Goal: Task Accomplishment & Management: Complete application form

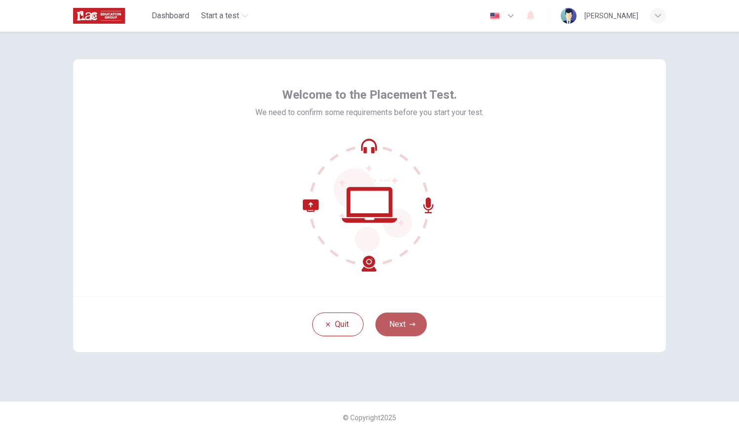
click at [413, 316] on button "Next" at bounding box center [400, 325] width 51 height 24
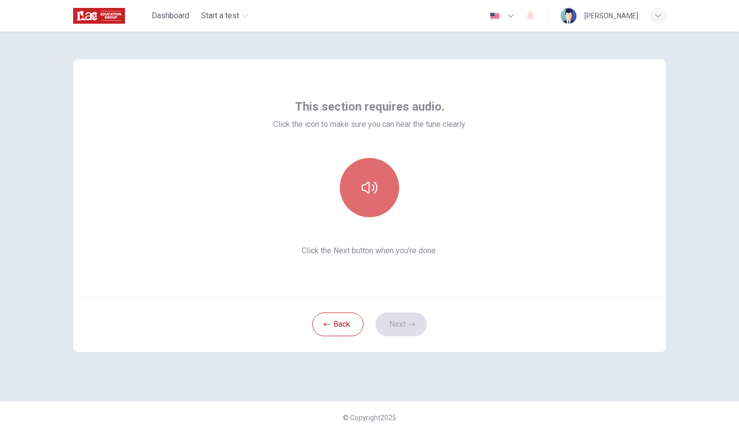
click at [353, 190] on button "button" at bounding box center [369, 187] width 59 height 59
click at [363, 185] on icon "button" at bounding box center [370, 188] width 16 height 12
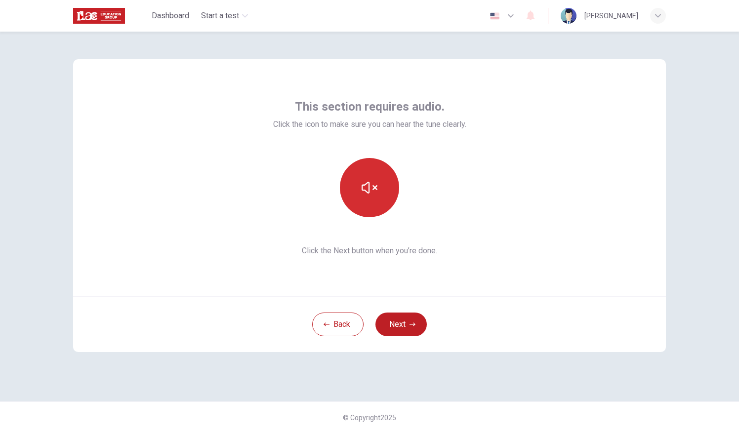
click at [428, 280] on div "This section requires audio. Click the icon to make sure you can hear the tune …" at bounding box center [369, 177] width 593 height 237
click at [409, 324] on icon "button" at bounding box center [412, 325] width 6 height 6
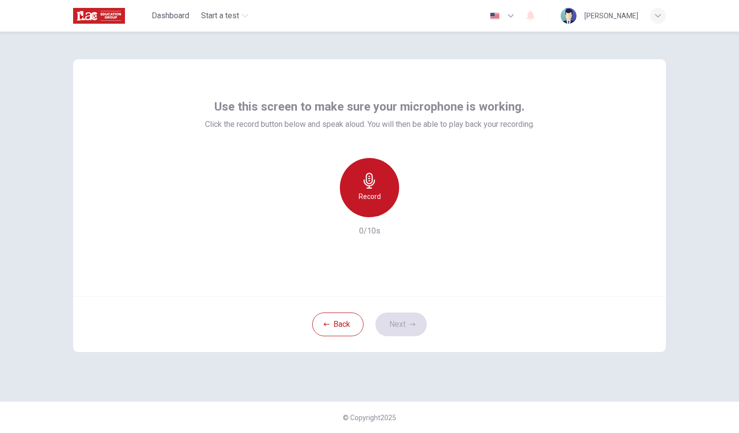
click at [382, 187] on div "Record" at bounding box center [369, 187] width 59 height 59
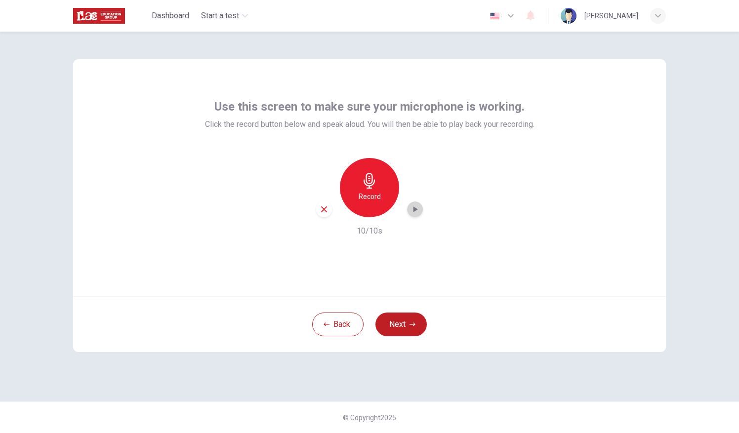
click at [416, 210] on icon "button" at bounding box center [415, 209] width 10 height 10
click at [403, 323] on button "Next" at bounding box center [400, 325] width 51 height 24
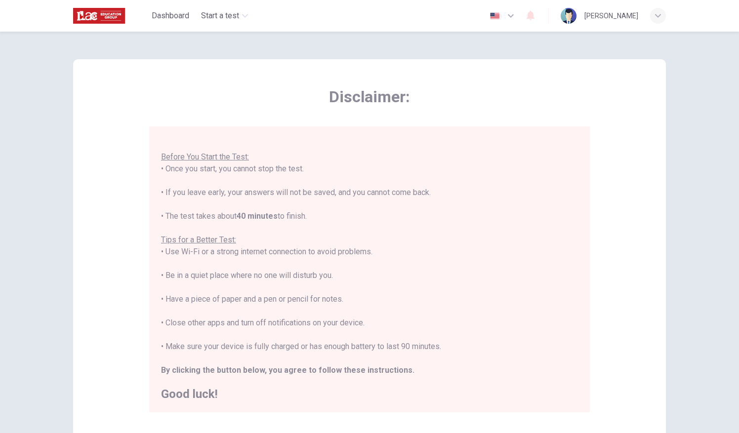
scroll to position [116, 0]
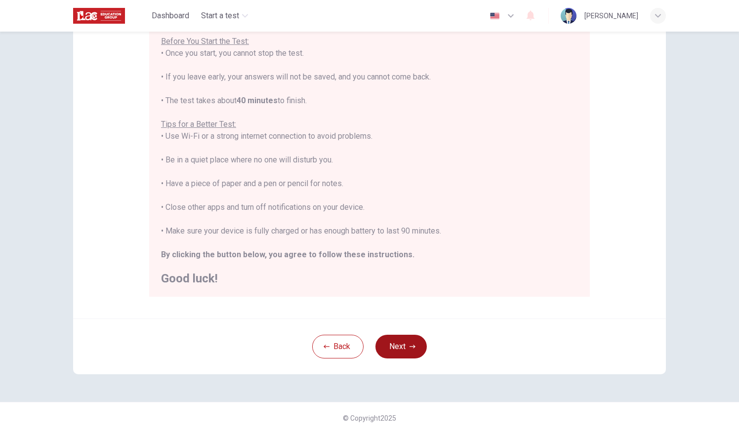
click at [409, 344] on icon "button" at bounding box center [412, 347] width 6 height 6
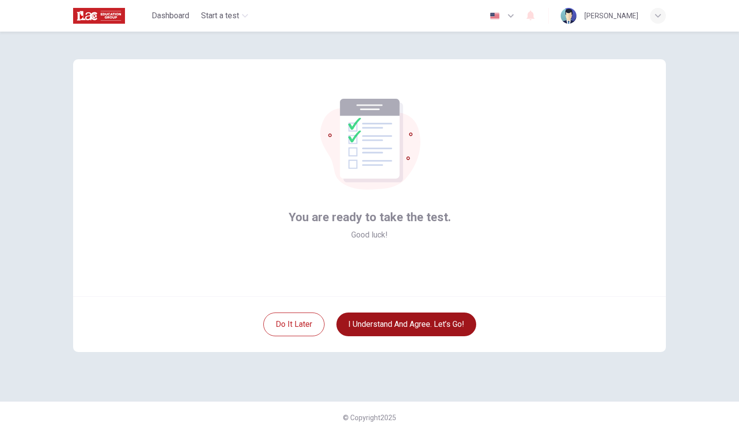
scroll to position [0, 0]
click at [446, 326] on button "I understand and agree. Let’s go!" at bounding box center [406, 325] width 140 height 24
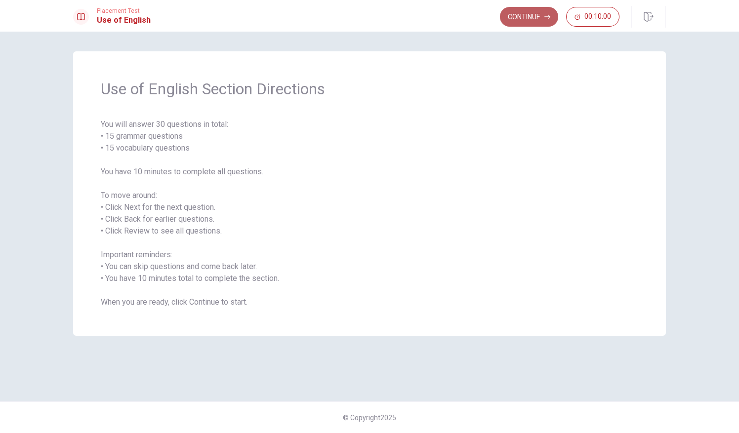
click at [533, 18] on button "Continue" at bounding box center [529, 17] width 58 height 20
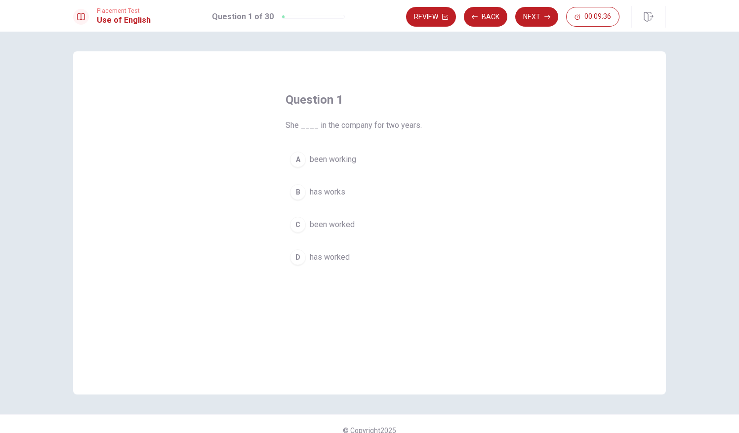
click at [298, 258] on div "D" at bounding box center [298, 257] width 16 height 16
click at [532, 19] on button "Next" at bounding box center [536, 17] width 43 height 20
click at [301, 193] on div "B" at bounding box center [298, 192] width 16 height 16
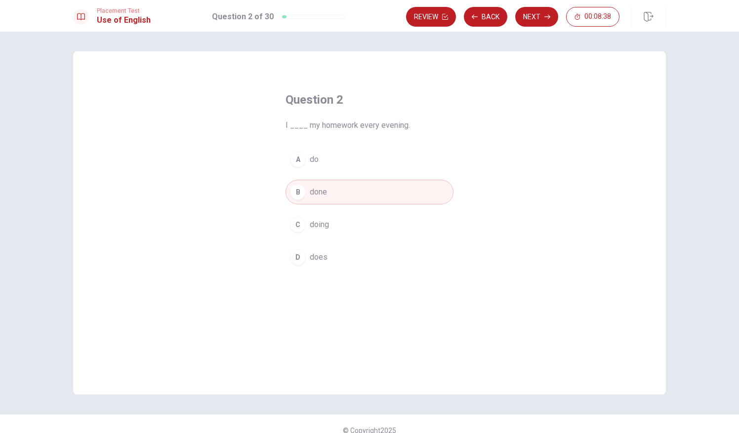
click at [324, 161] on button "A do" at bounding box center [369, 159] width 168 height 25
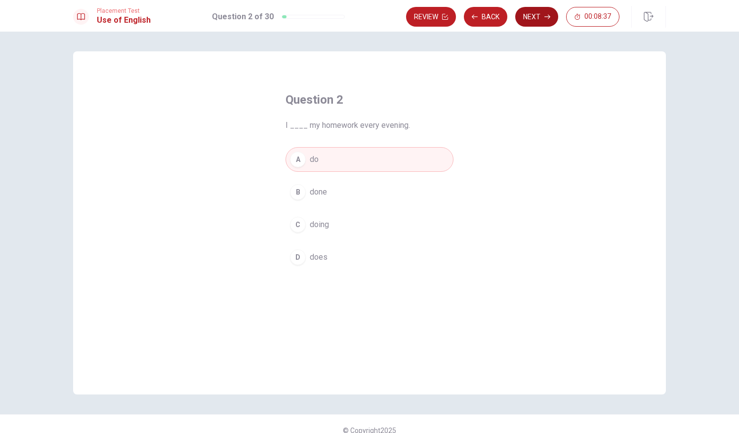
click at [541, 20] on button "Next" at bounding box center [536, 17] width 43 height 20
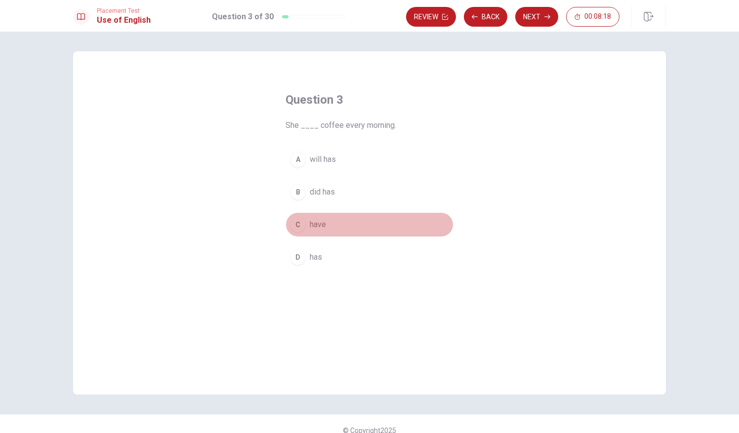
click at [316, 225] on span "have" at bounding box center [318, 225] width 16 height 12
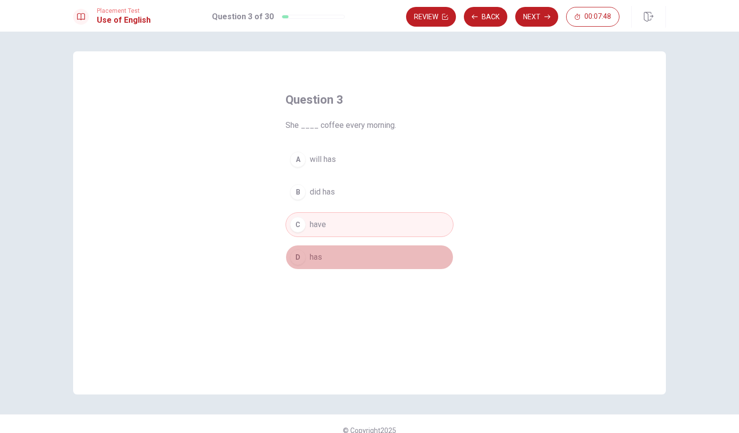
click at [316, 258] on span "has" at bounding box center [316, 257] width 12 height 12
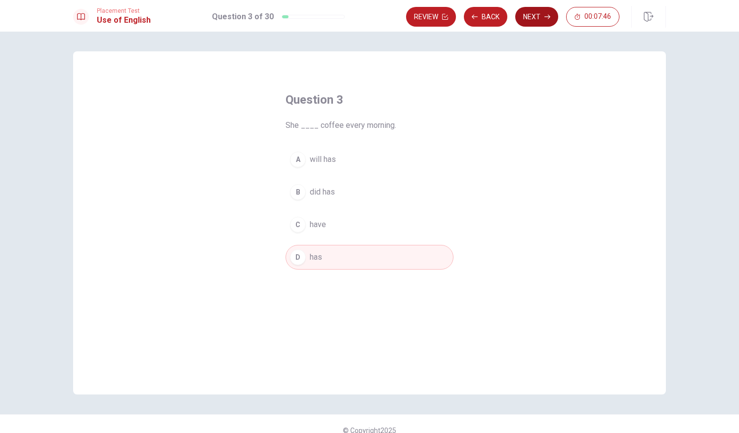
click at [529, 20] on button "Next" at bounding box center [536, 17] width 43 height 20
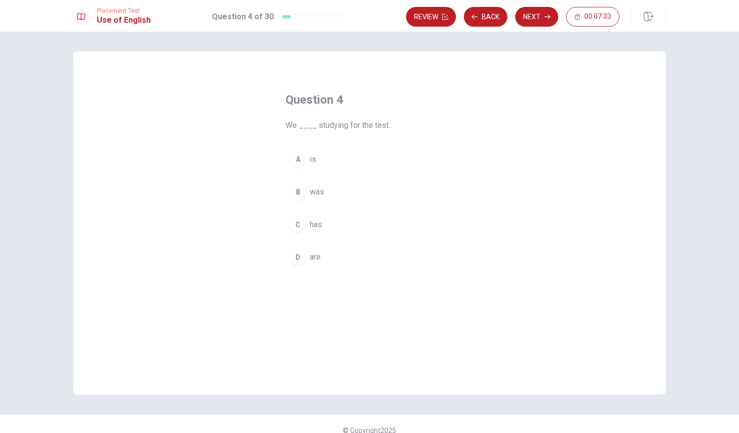
click at [314, 257] on span "are" at bounding box center [315, 257] width 11 height 12
click at [543, 21] on button "Next" at bounding box center [536, 17] width 43 height 20
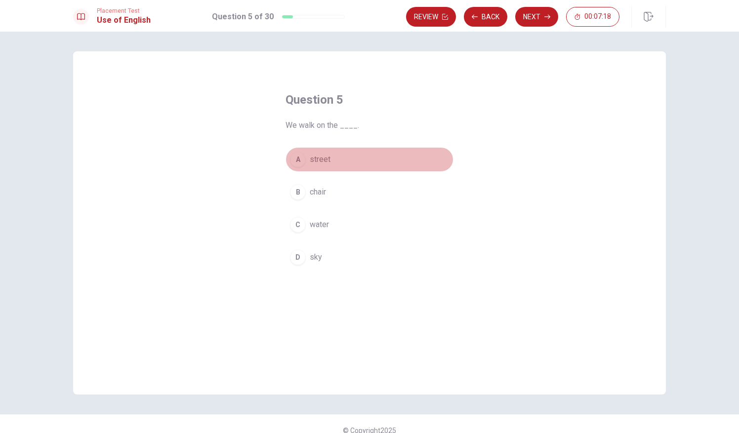
click at [323, 156] on span "street" at bounding box center [320, 160] width 21 height 12
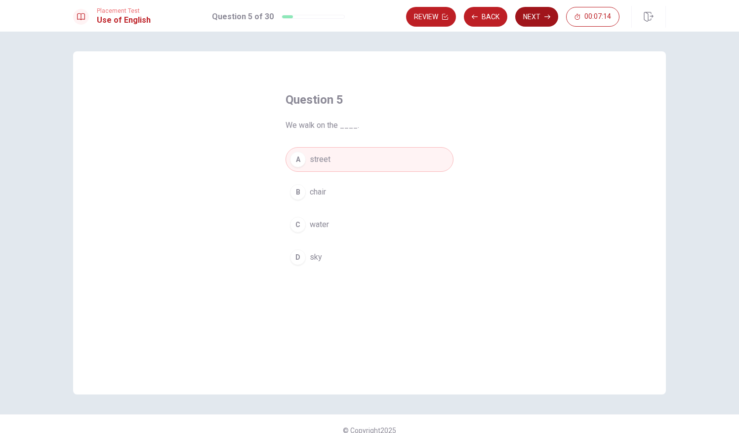
click at [538, 22] on button "Next" at bounding box center [536, 17] width 43 height 20
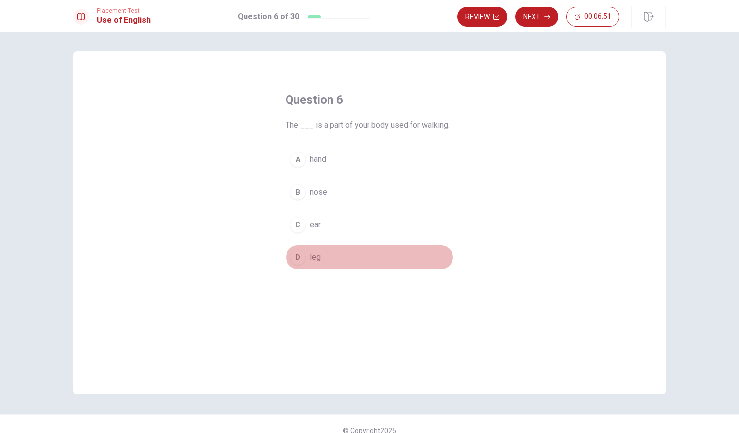
click at [315, 258] on span "leg" at bounding box center [315, 257] width 11 height 12
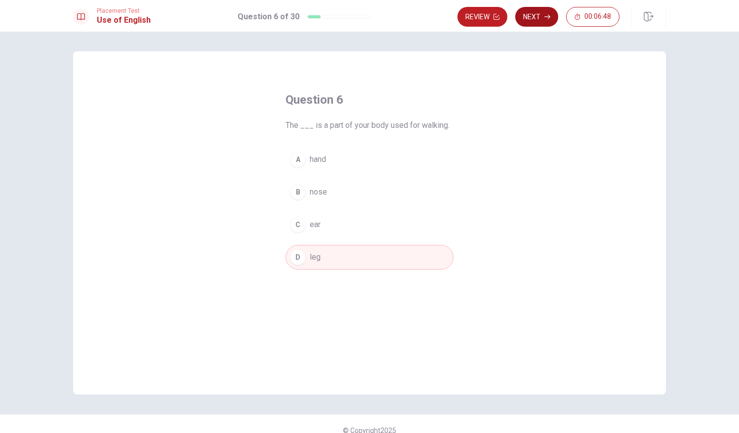
click at [544, 18] on button "Next" at bounding box center [536, 17] width 43 height 20
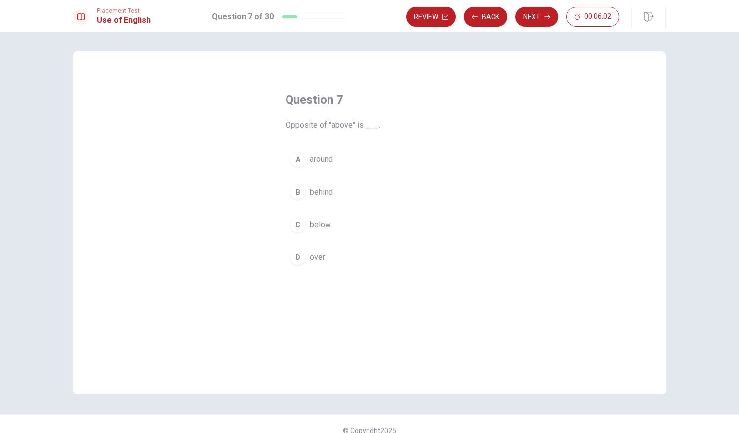
click at [313, 259] on span "over" at bounding box center [317, 257] width 15 height 12
click at [537, 23] on button "Next" at bounding box center [536, 17] width 43 height 20
click at [322, 256] on span "lamp" at bounding box center [318, 257] width 17 height 12
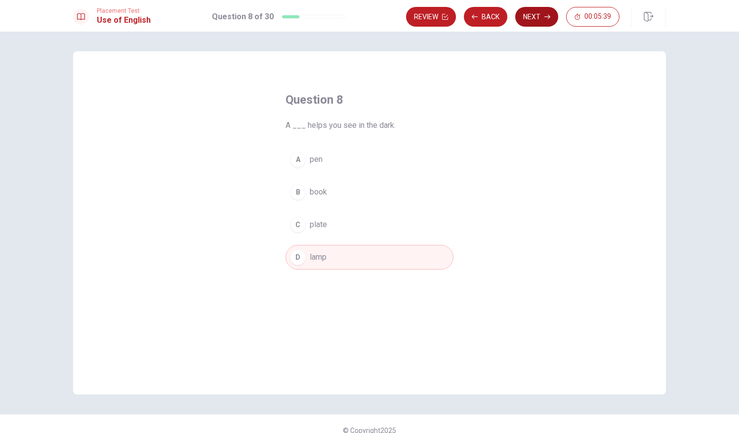
click at [539, 23] on button "Next" at bounding box center [536, 17] width 43 height 20
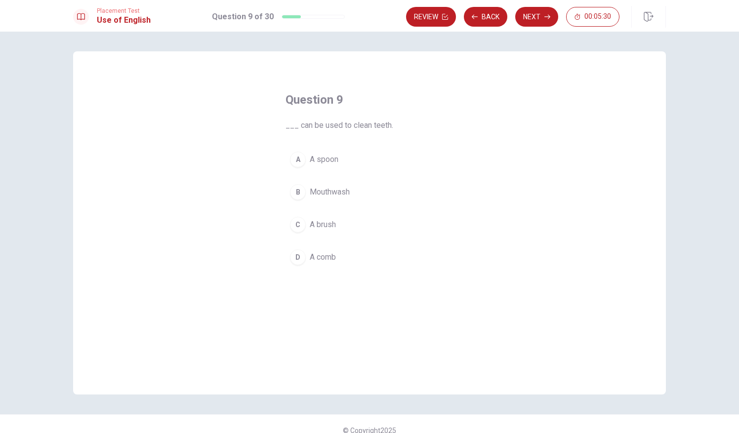
click at [338, 191] on span "Mouthwash" at bounding box center [330, 192] width 40 height 12
click at [335, 225] on button "C A brush" at bounding box center [369, 224] width 168 height 25
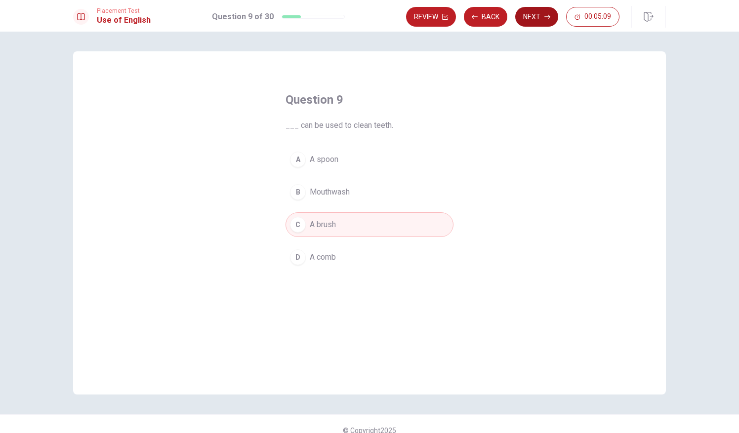
click at [538, 17] on button "Next" at bounding box center [536, 17] width 43 height 20
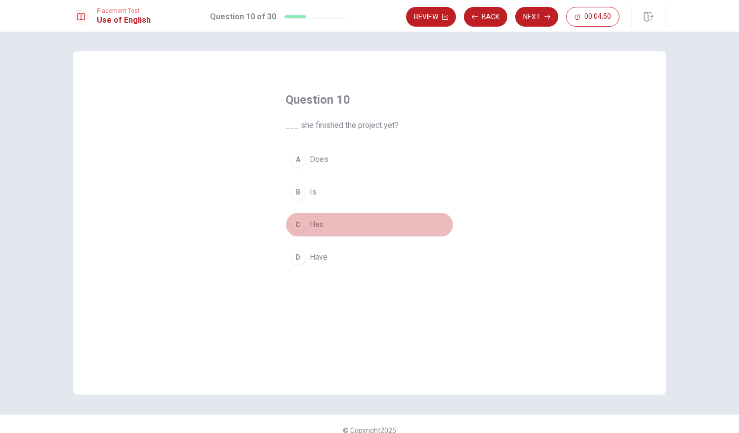
click at [323, 228] on button "C Has" at bounding box center [369, 224] width 168 height 25
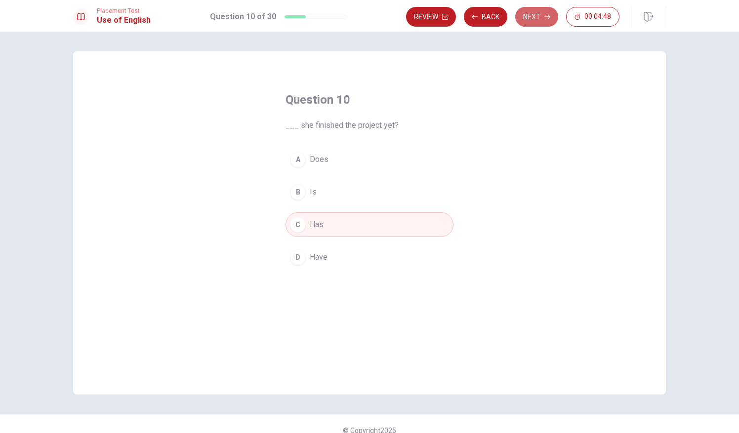
click at [539, 22] on button "Next" at bounding box center [536, 17] width 43 height 20
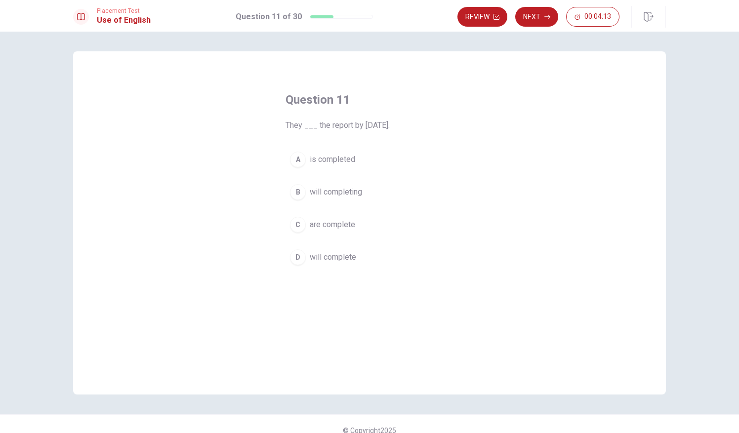
click at [341, 161] on span "is completed" at bounding box center [332, 160] width 45 height 12
click at [548, 14] on icon "button" at bounding box center [547, 17] width 6 height 6
click at [318, 224] on span "changed" at bounding box center [324, 225] width 29 height 12
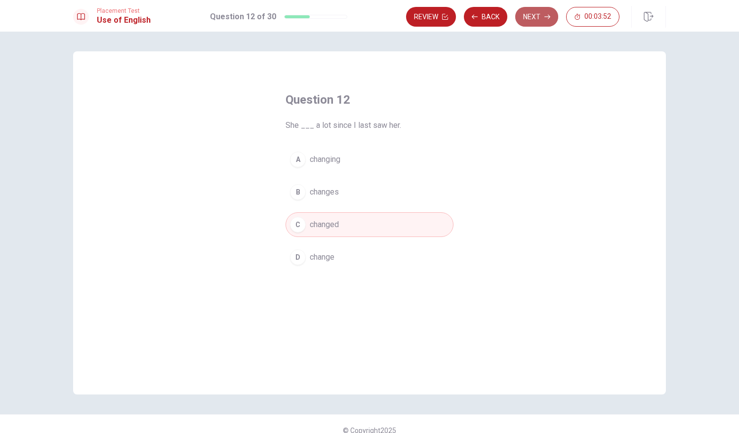
click at [545, 14] on icon "button" at bounding box center [547, 17] width 6 height 6
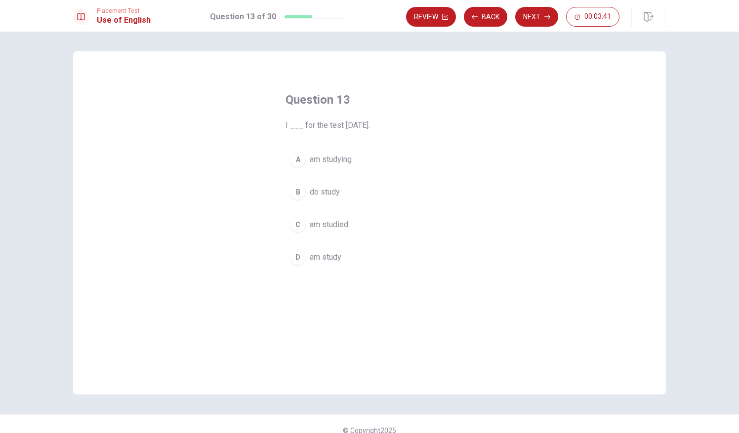
click at [338, 156] on span "am studying" at bounding box center [331, 160] width 42 height 12
click at [534, 21] on button "Next" at bounding box center [536, 17] width 43 height 20
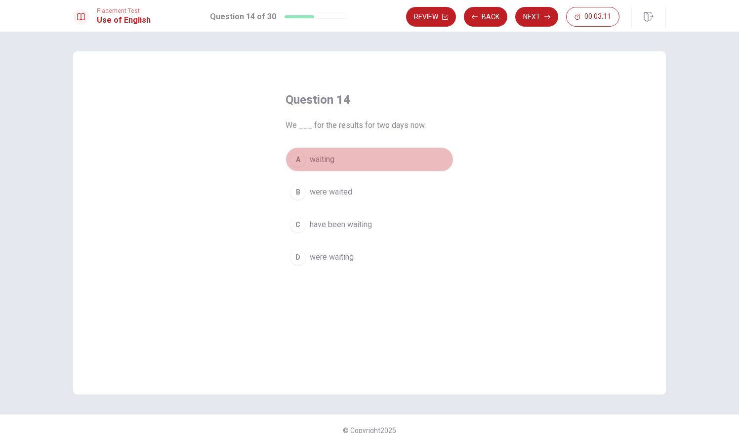
click at [322, 163] on span "waiting" at bounding box center [322, 160] width 25 height 12
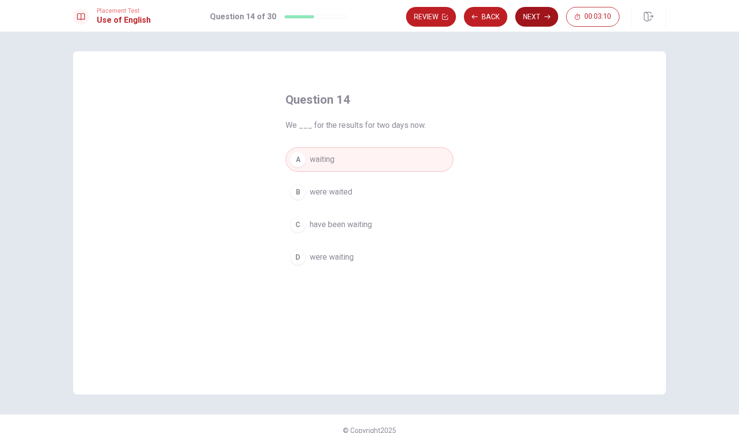
click at [546, 19] on icon "button" at bounding box center [547, 17] width 6 height 6
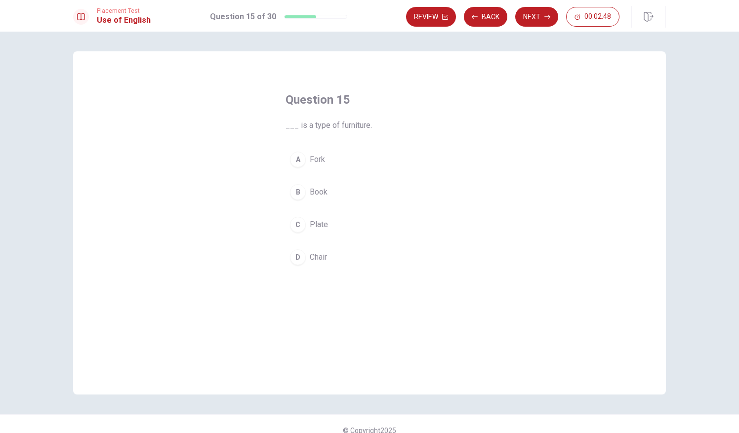
click at [314, 259] on span "Chair" at bounding box center [318, 257] width 17 height 12
click at [541, 17] on button "Next" at bounding box center [536, 17] width 43 height 20
click at [314, 259] on span "pencil" at bounding box center [320, 257] width 21 height 12
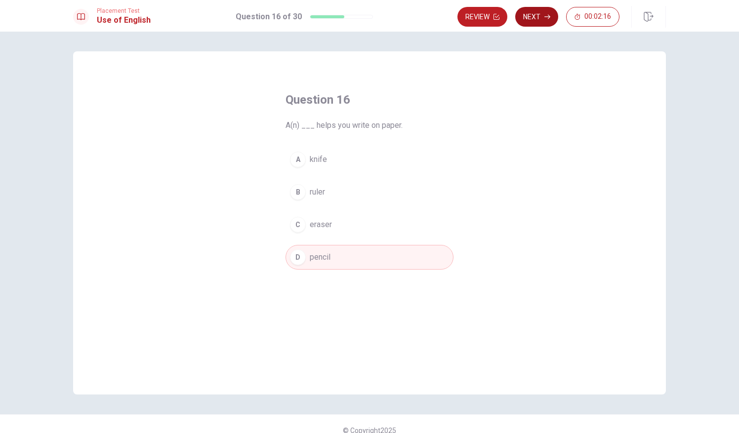
click at [542, 18] on button "Next" at bounding box center [536, 17] width 43 height 20
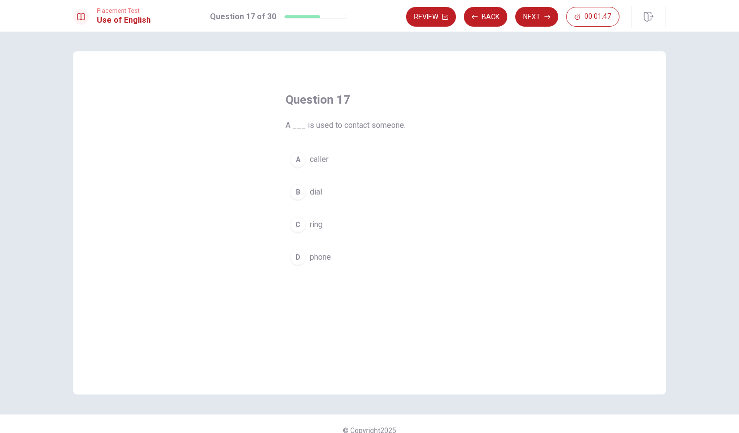
click at [326, 255] on span "phone" at bounding box center [320, 257] width 21 height 12
click at [547, 12] on button "Next" at bounding box center [536, 17] width 43 height 20
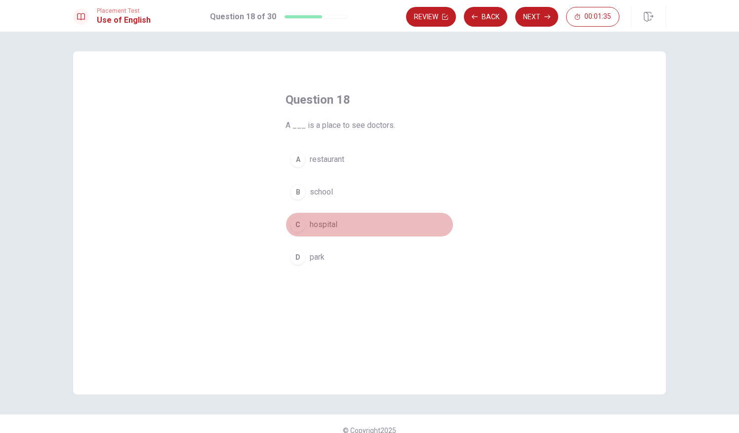
click at [317, 226] on span "hospital" at bounding box center [324, 225] width 28 height 12
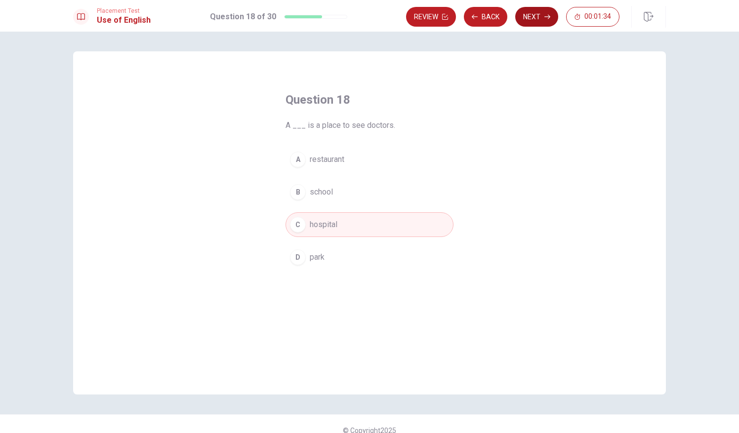
click at [535, 22] on button "Next" at bounding box center [536, 17] width 43 height 20
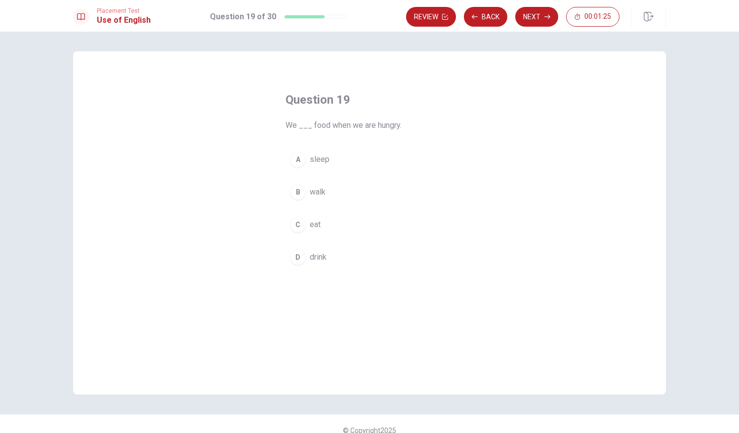
click at [317, 226] on span "eat" at bounding box center [315, 225] width 11 height 12
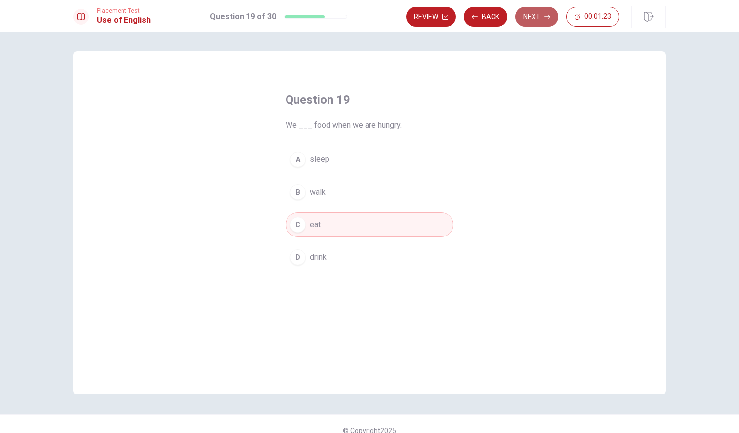
click at [535, 18] on button "Next" at bounding box center [536, 17] width 43 height 20
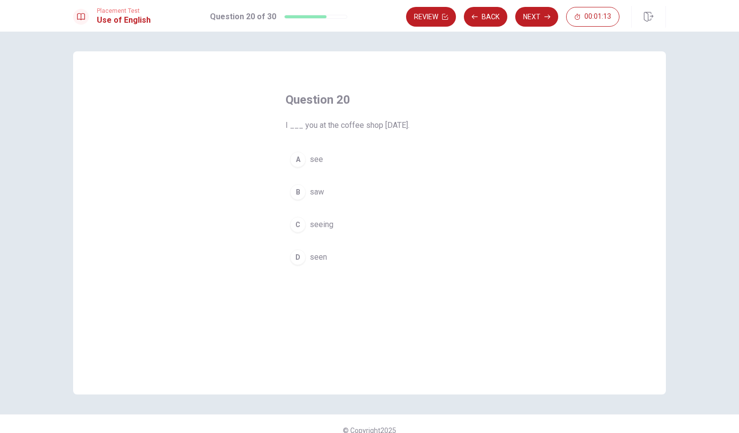
click at [321, 196] on span "saw" at bounding box center [317, 192] width 14 height 12
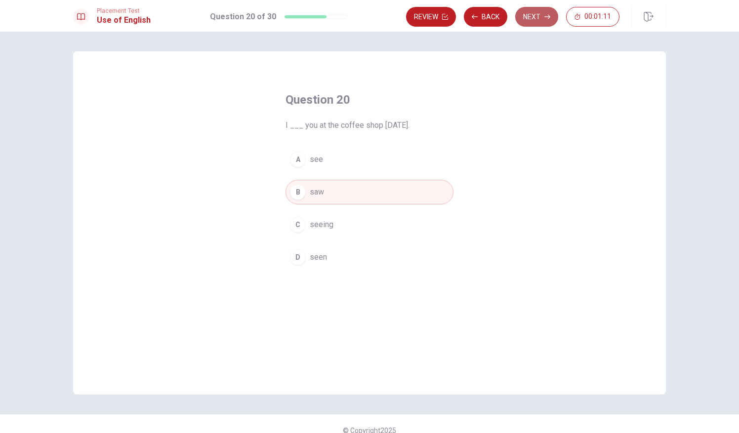
click at [543, 15] on button "Next" at bounding box center [536, 17] width 43 height 20
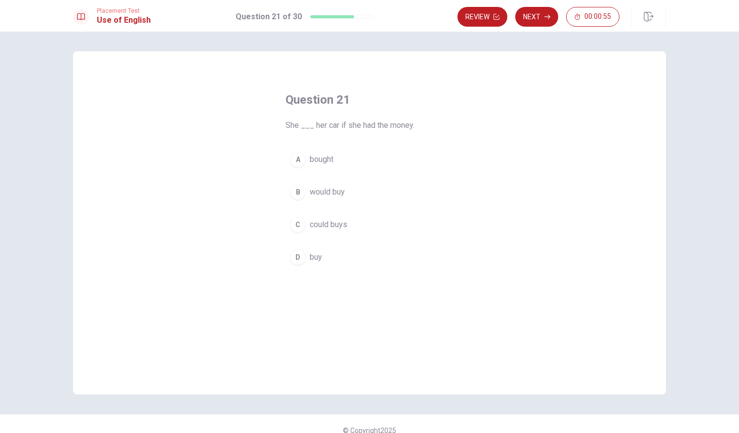
click at [336, 157] on button "A bought" at bounding box center [369, 159] width 168 height 25
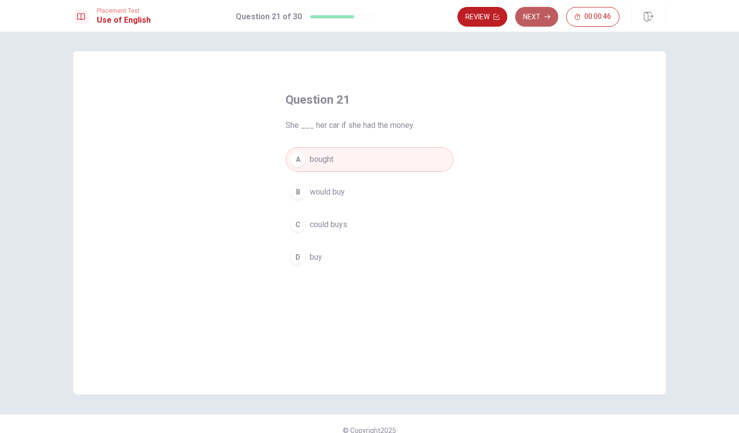
click at [543, 16] on button "Next" at bounding box center [536, 17] width 43 height 20
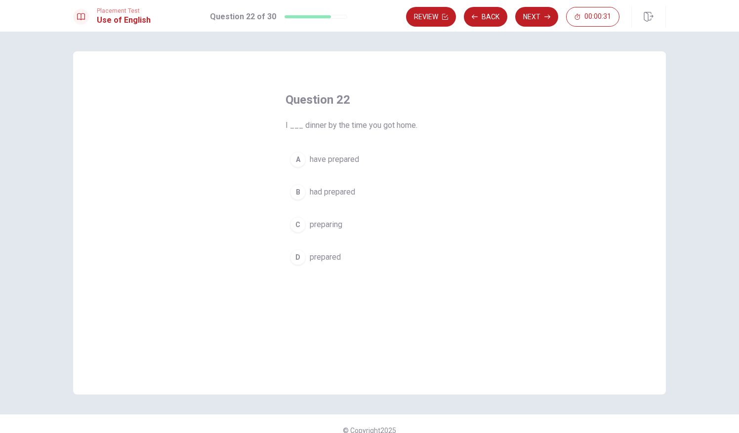
click at [330, 185] on button "B had prepared" at bounding box center [369, 192] width 168 height 25
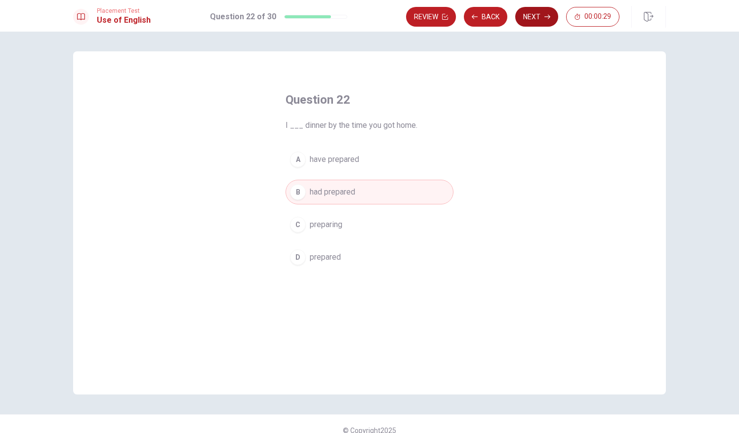
click at [542, 22] on button "Next" at bounding box center [536, 17] width 43 height 20
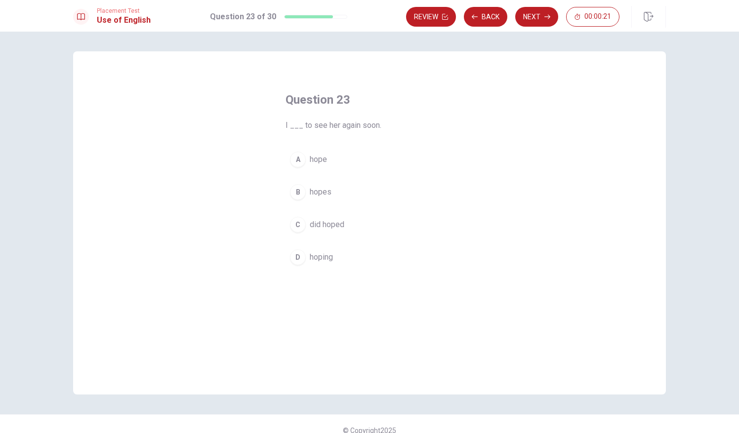
click at [326, 199] on button "B hopes" at bounding box center [369, 192] width 168 height 25
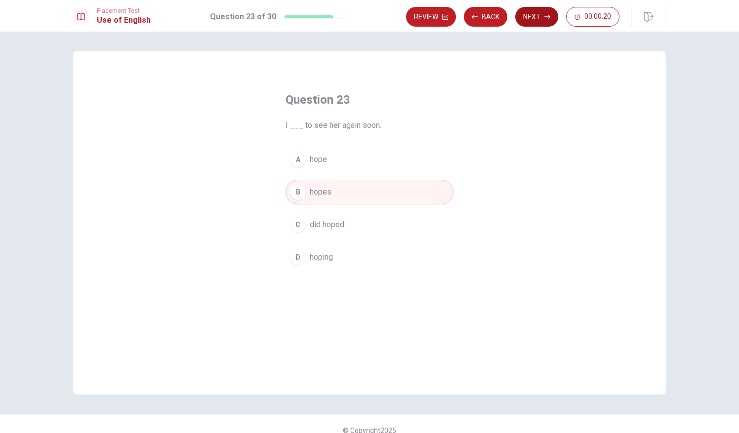
click at [542, 19] on button "Next" at bounding box center [536, 17] width 43 height 20
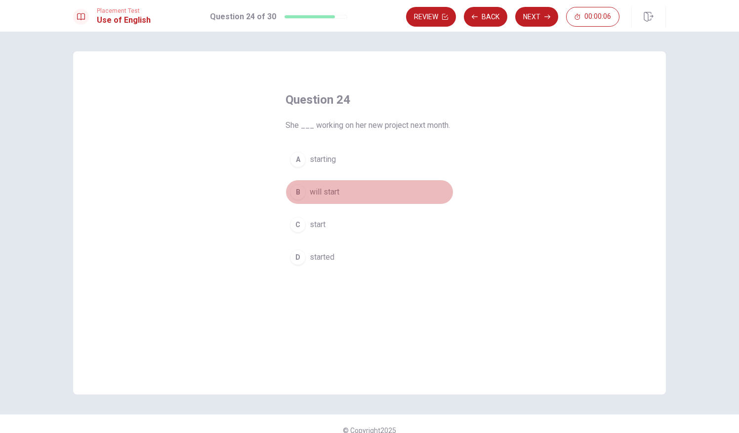
click at [330, 195] on span "will start" at bounding box center [325, 192] width 30 height 12
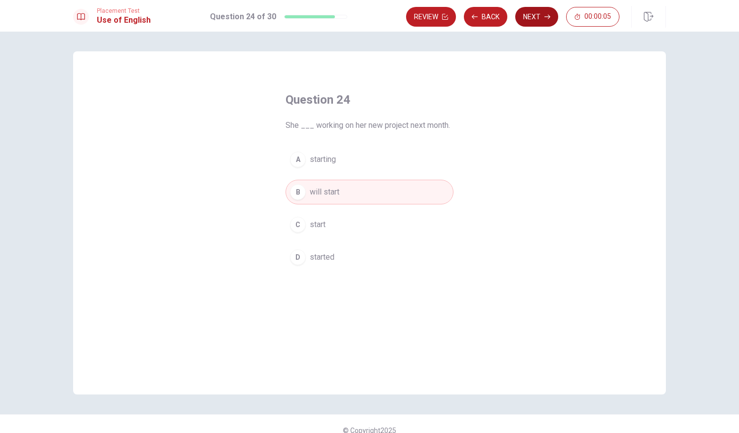
click at [542, 20] on button "Next" at bounding box center [536, 17] width 43 height 20
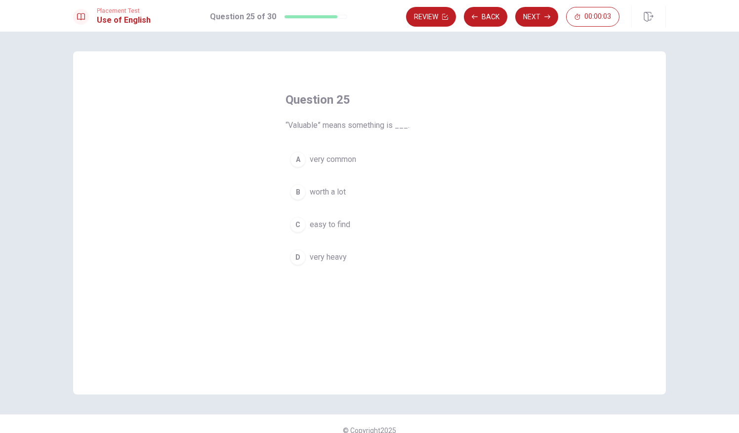
click at [335, 222] on span "easy to find" at bounding box center [330, 225] width 40 height 12
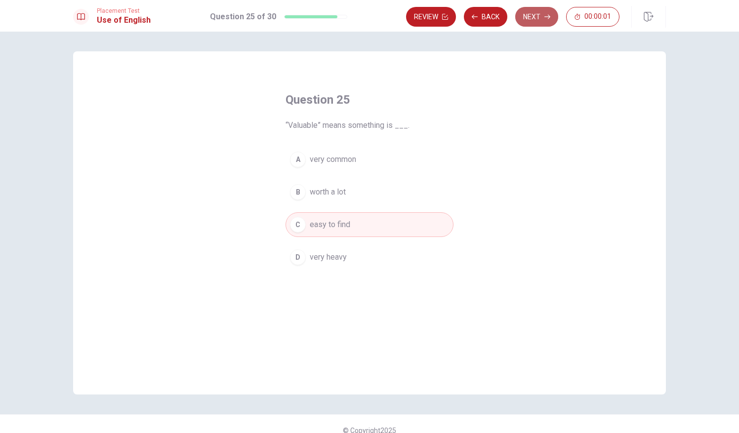
click at [542, 14] on button "Next" at bounding box center [536, 17] width 43 height 20
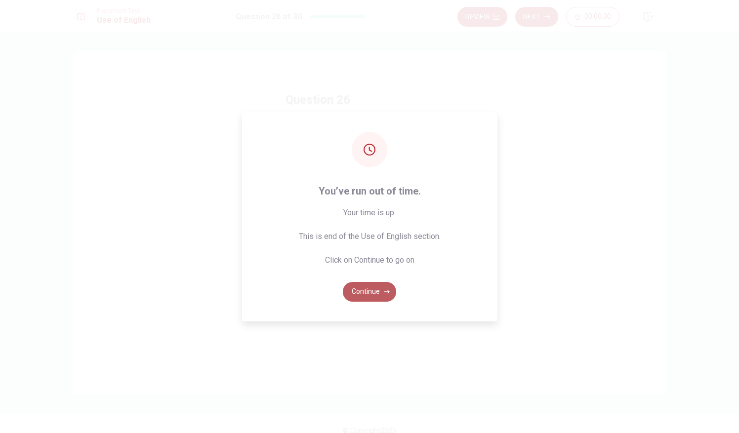
click at [366, 291] on button "Continue" at bounding box center [369, 292] width 53 height 20
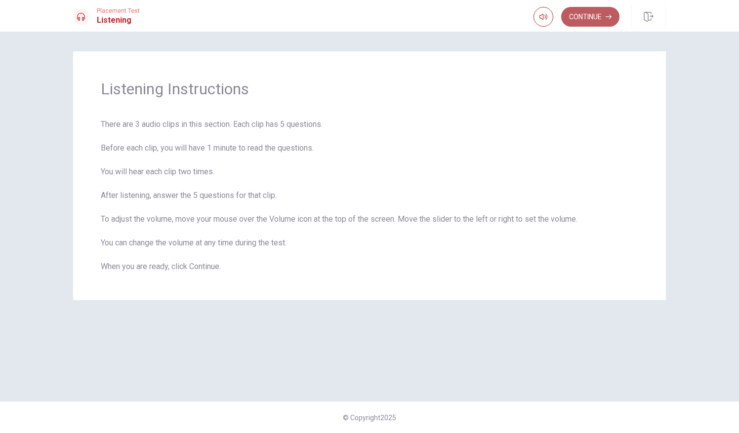
click at [613, 12] on button "Continue" at bounding box center [590, 17] width 58 height 20
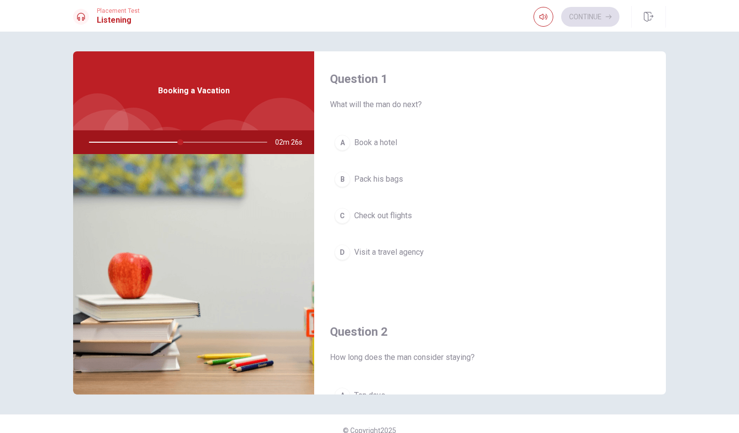
click at [375, 222] on button "C Check out flights" at bounding box center [490, 215] width 320 height 25
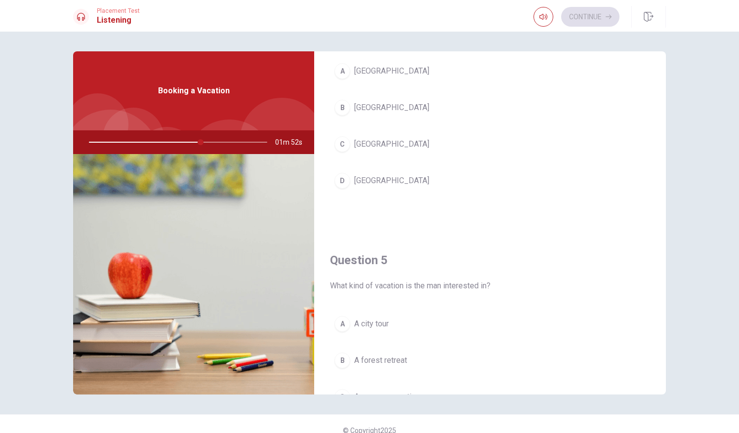
scroll to position [914, 0]
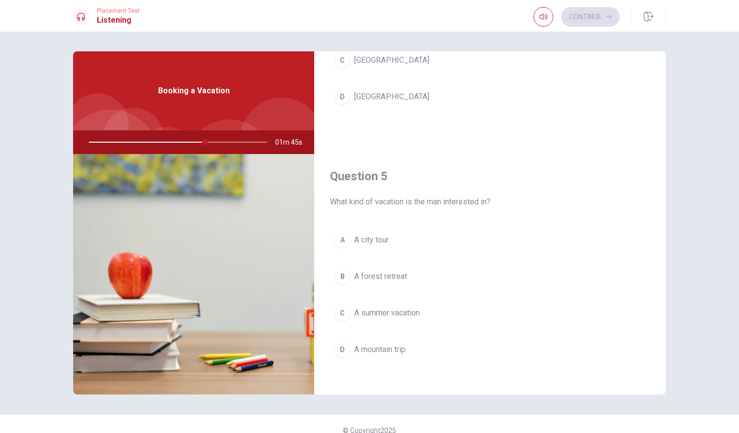
click at [407, 307] on span "A summer vacation" at bounding box center [387, 313] width 66 height 12
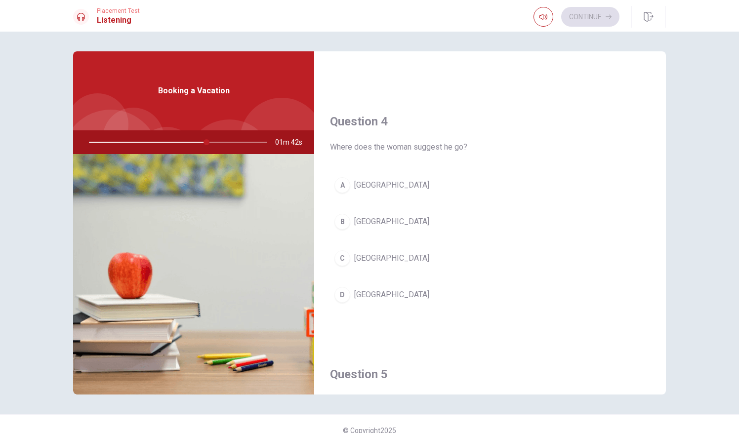
scroll to position [716, 0]
click at [382, 285] on button "D [GEOGRAPHIC_DATA]" at bounding box center [490, 295] width 320 height 25
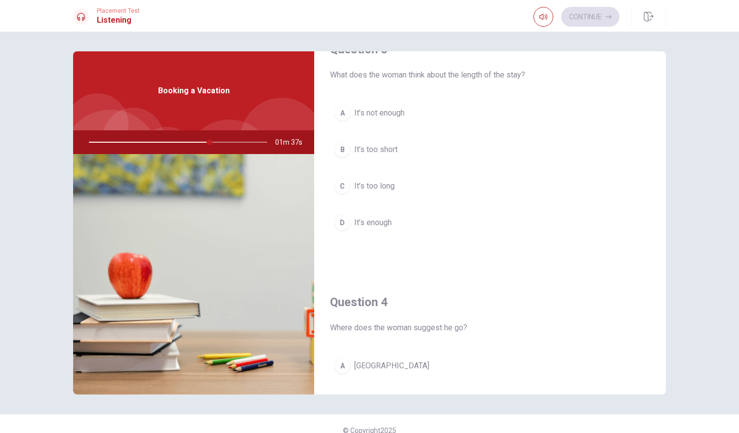
scroll to position [477, 0]
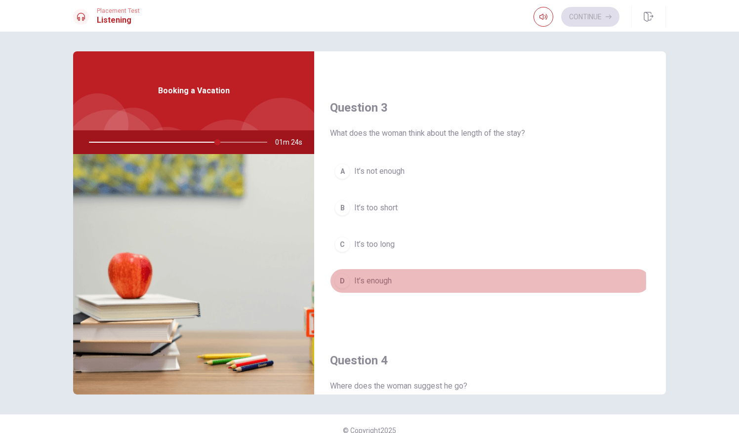
click at [393, 278] on button "D It’s enough" at bounding box center [490, 281] width 320 height 25
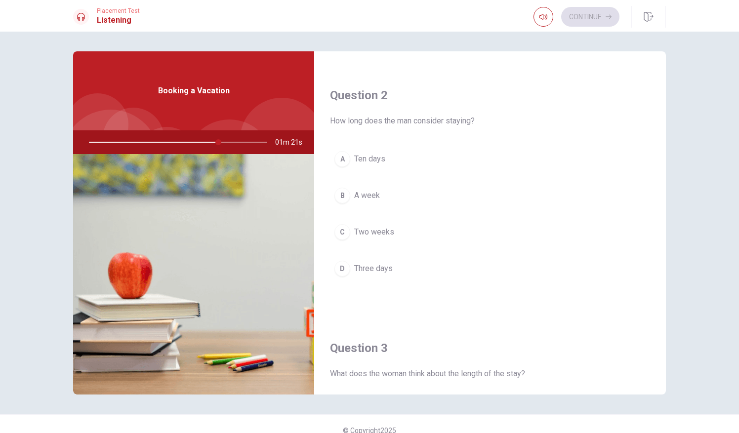
scroll to position [238, 0]
click at [231, 140] on div at bounding box center [176, 142] width 198 height 24
drag, startPoint x: 227, startPoint y: 141, endPoint x: 238, endPoint y: 143, distance: 10.7
click at [238, 143] on div at bounding box center [176, 142] width 198 height 24
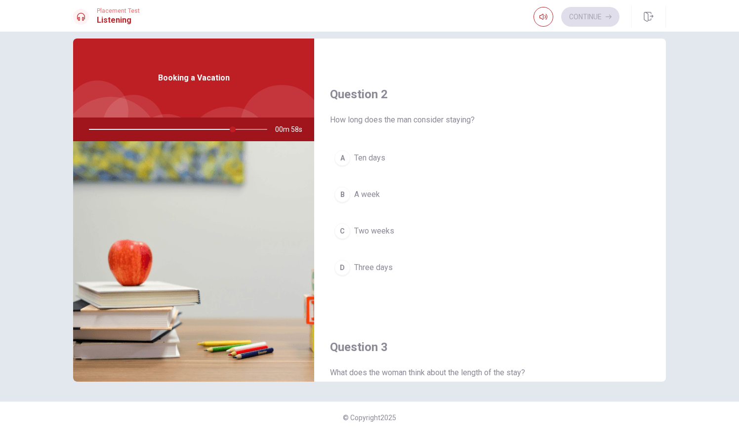
scroll to position [227, 0]
click at [385, 231] on span "Two weeks" at bounding box center [374, 229] width 40 height 12
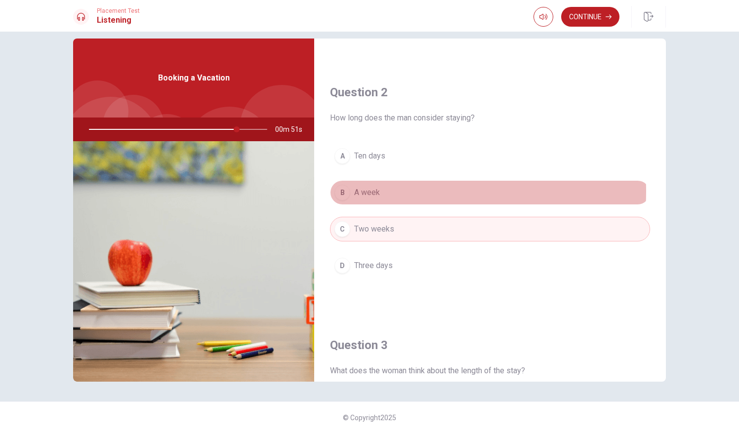
click at [388, 190] on button "B A week" at bounding box center [490, 192] width 320 height 25
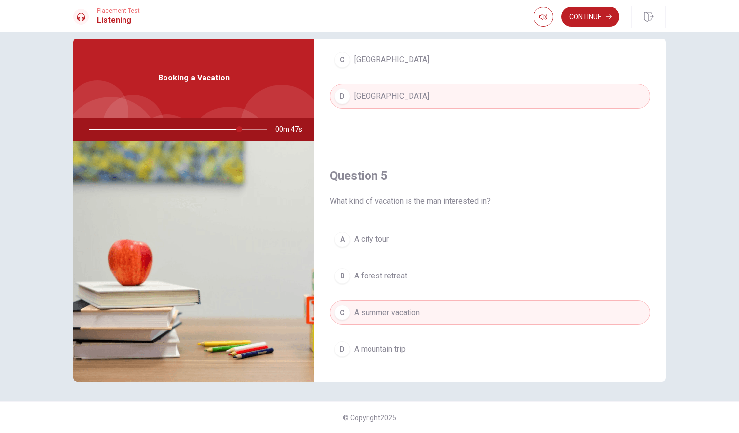
scroll to position [914, 0]
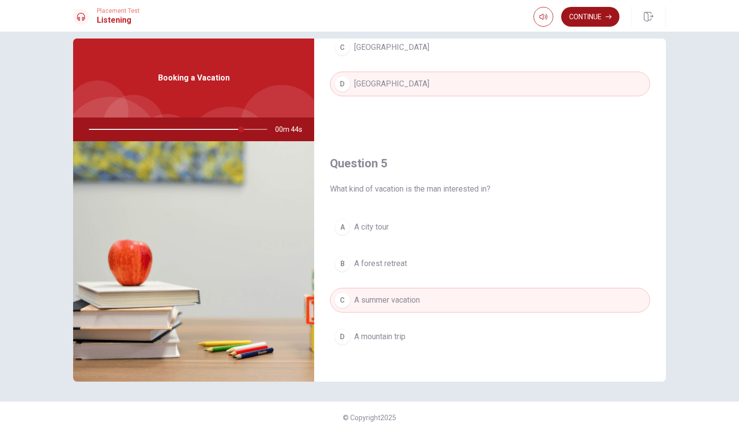
click at [592, 24] on button "Continue" at bounding box center [590, 17] width 58 height 20
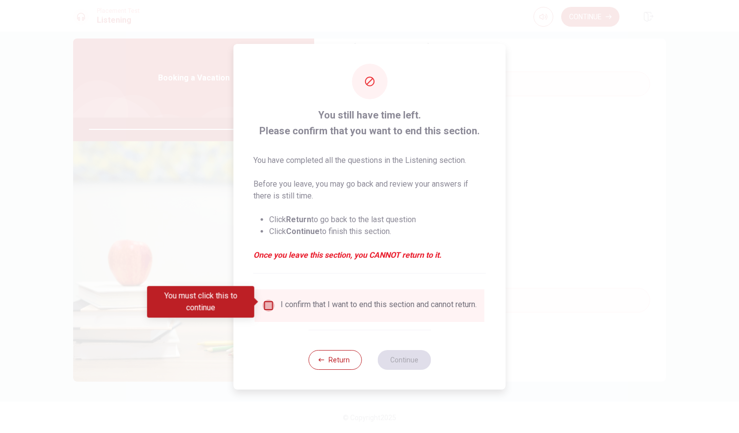
click at [273, 306] on input "You must click this to continue" at bounding box center [269, 306] width 12 height 12
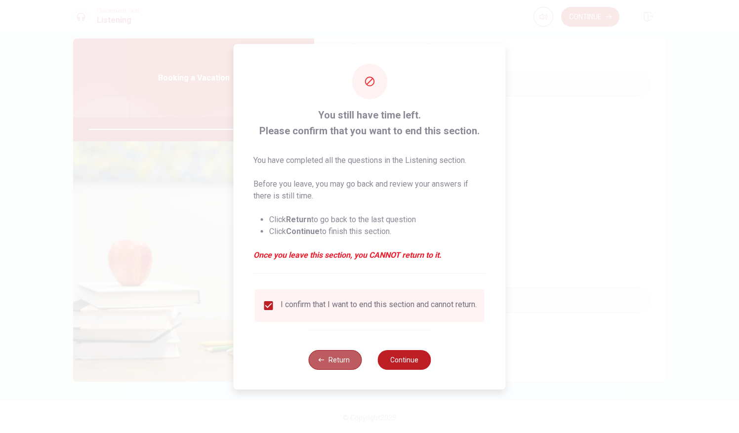
click at [343, 364] on button "Return" at bounding box center [334, 360] width 53 height 20
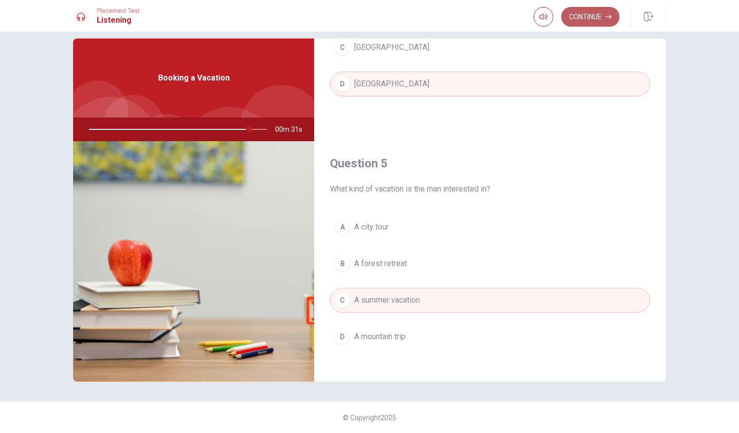
click at [600, 20] on button "Continue" at bounding box center [590, 17] width 58 height 20
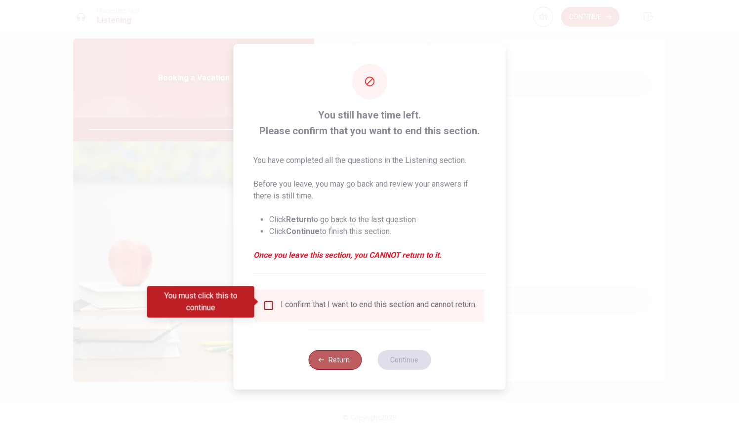
click at [339, 356] on button "Return" at bounding box center [334, 360] width 53 height 20
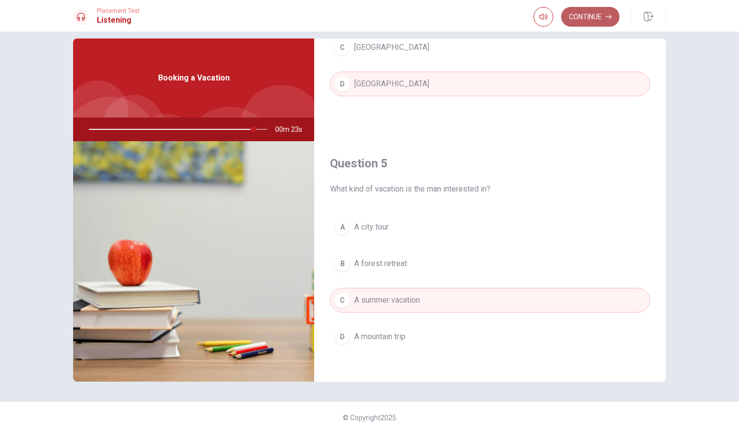
click at [573, 18] on button "Continue" at bounding box center [590, 17] width 58 height 20
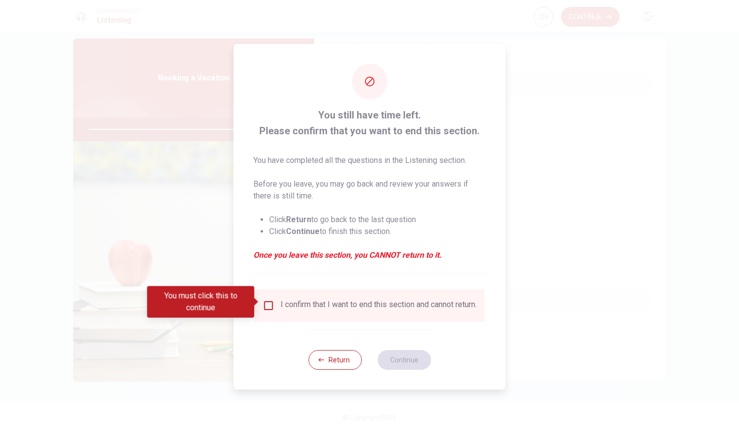
click at [276, 306] on div "I confirm that I want to end this section and cannot return." at bounding box center [370, 306] width 214 height 12
click at [267, 302] on input "You must click this to continue" at bounding box center [269, 306] width 12 height 12
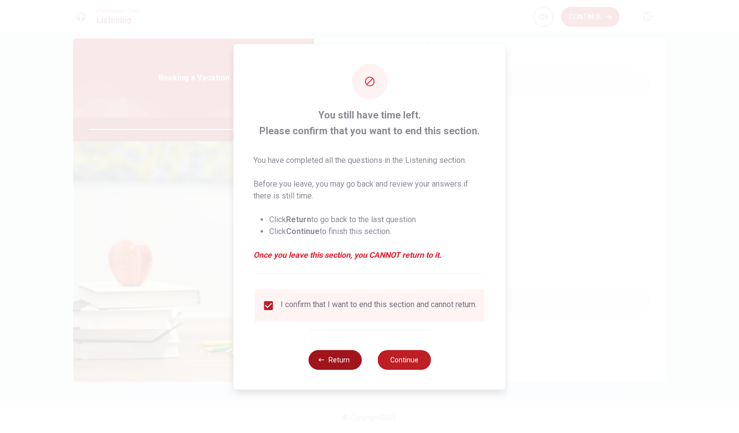
click at [333, 365] on button "Return" at bounding box center [334, 360] width 53 height 20
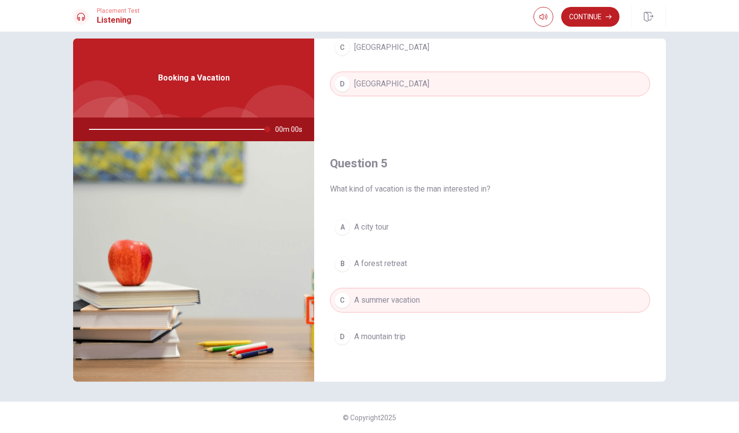
type input "0"
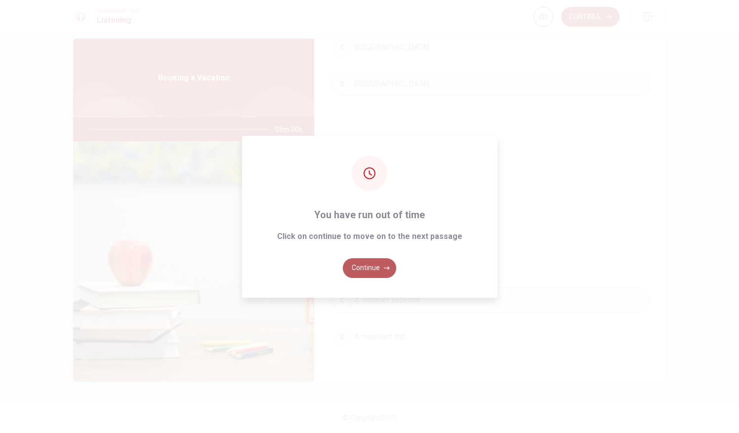
click at [369, 273] on button "Continue" at bounding box center [369, 268] width 53 height 20
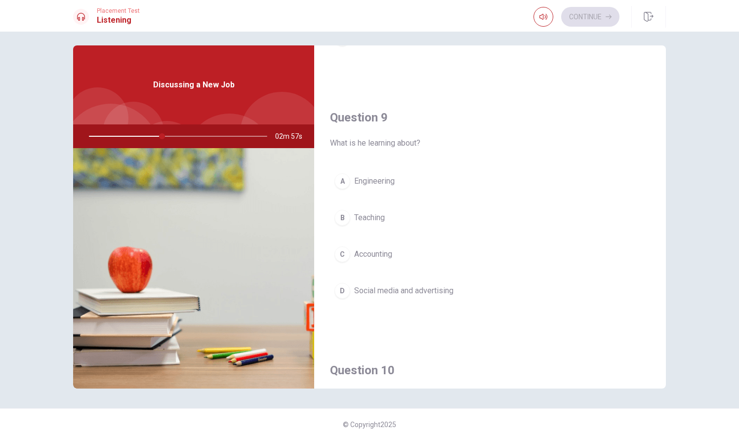
scroll to position [717, 0]
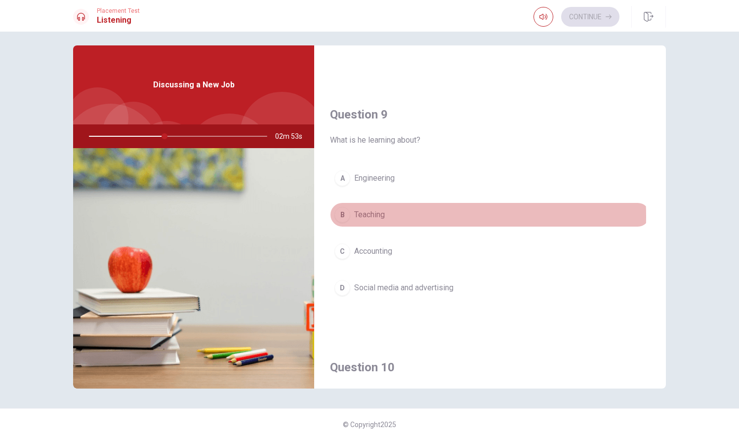
click at [373, 212] on span "Teaching" at bounding box center [369, 215] width 31 height 12
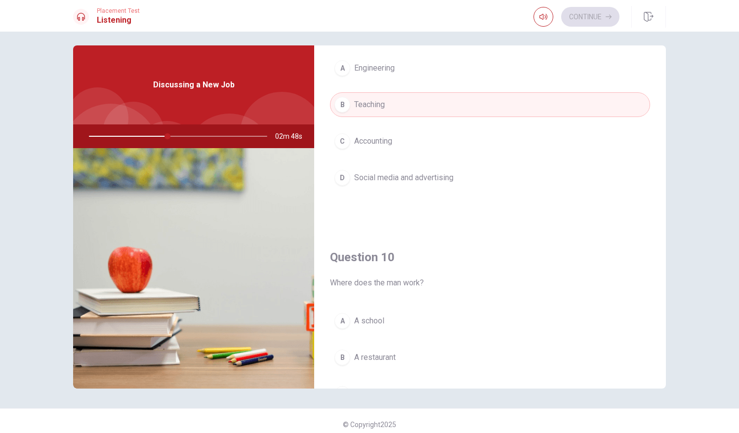
scroll to position [914, 0]
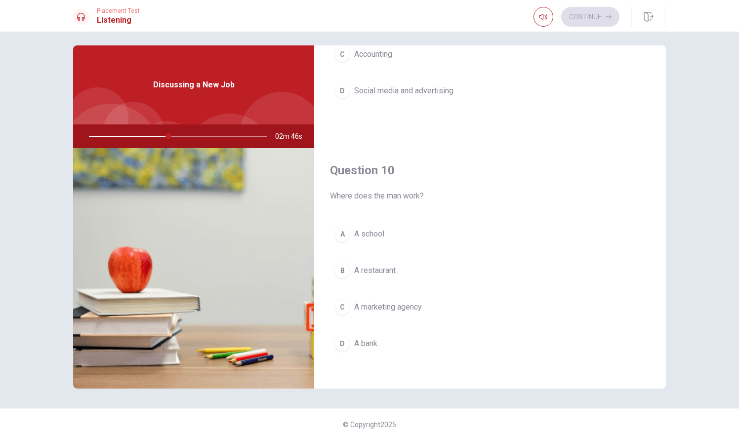
click at [365, 229] on span "A school" at bounding box center [369, 234] width 30 height 12
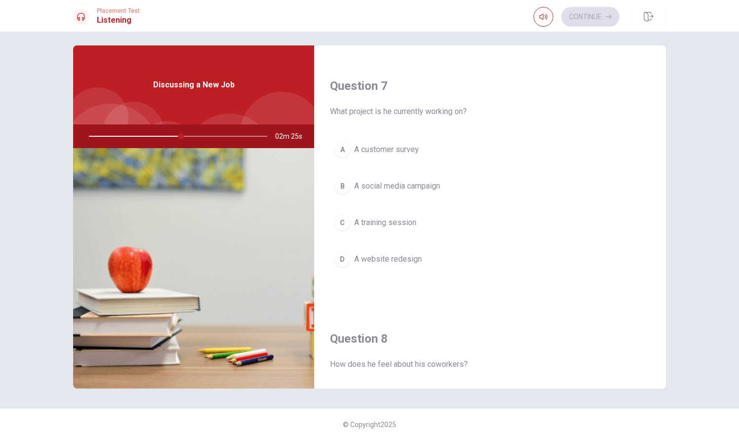
scroll to position [240, 0]
click at [429, 181] on span "A social media campaign" at bounding box center [397, 187] width 86 height 12
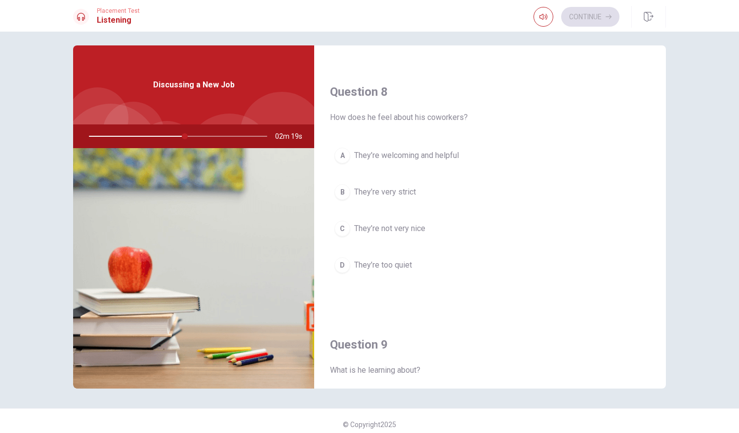
scroll to position [408, 0]
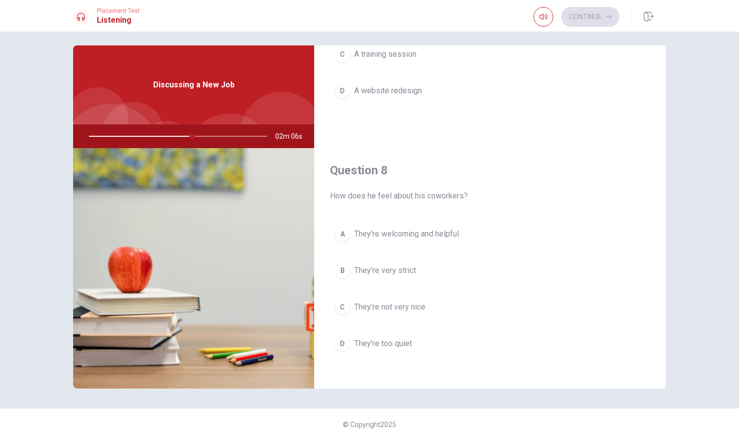
click at [405, 301] on span "They’re not very nice" at bounding box center [389, 307] width 71 height 12
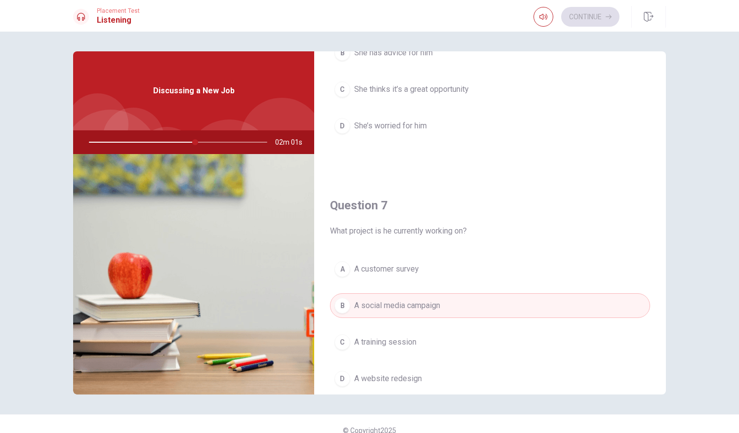
scroll to position [0, 0]
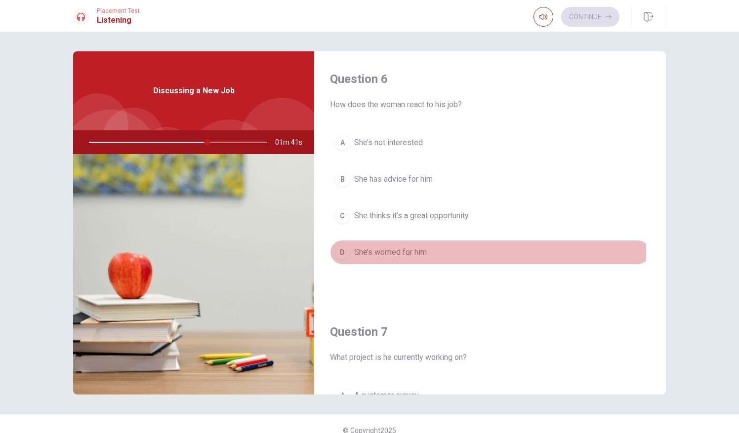
click at [423, 250] on span "She’s worried for him" at bounding box center [390, 252] width 73 height 12
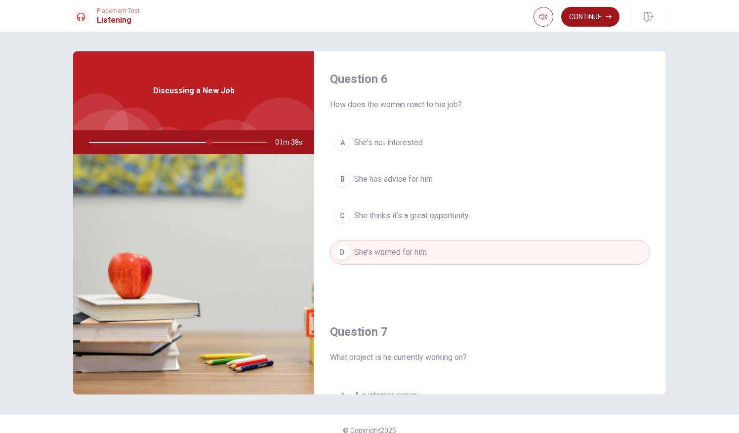
click at [591, 25] on button "Continue" at bounding box center [590, 17] width 58 height 20
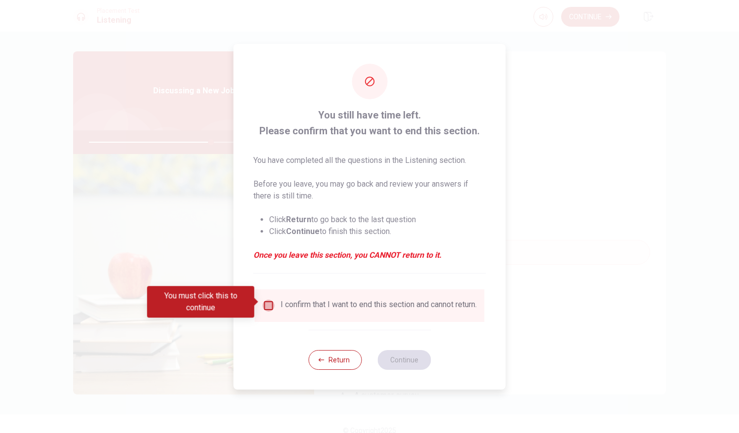
click at [269, 305] on input "You must click this to continue" at bounding box center [269, 306] width 12 height 12
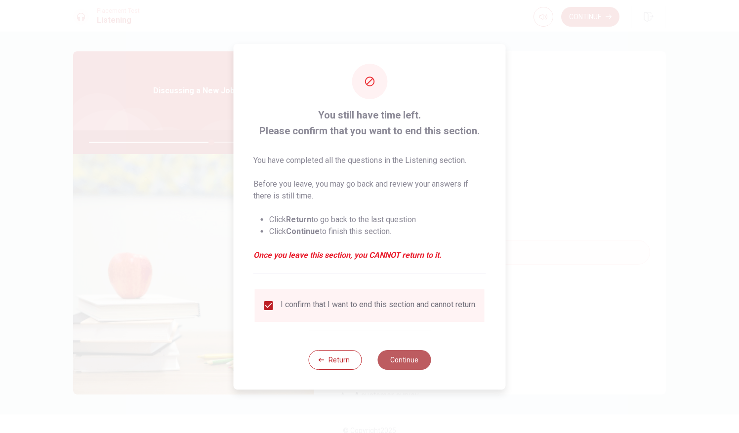
click at [416, 362] on button "Continue" at bounding box center [403, 360] width 53 height 20
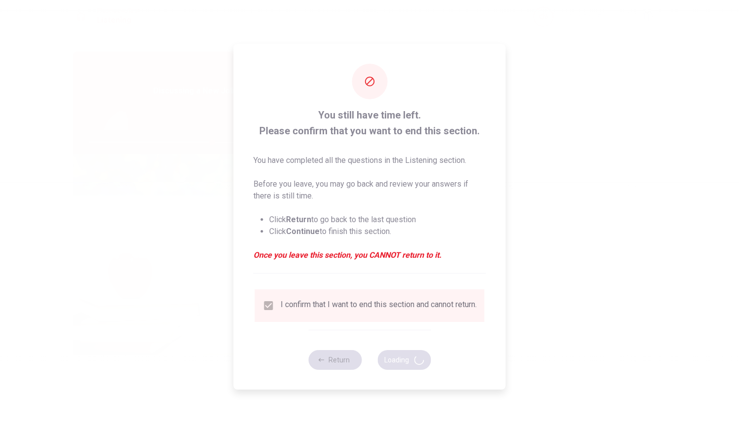
type input "70"
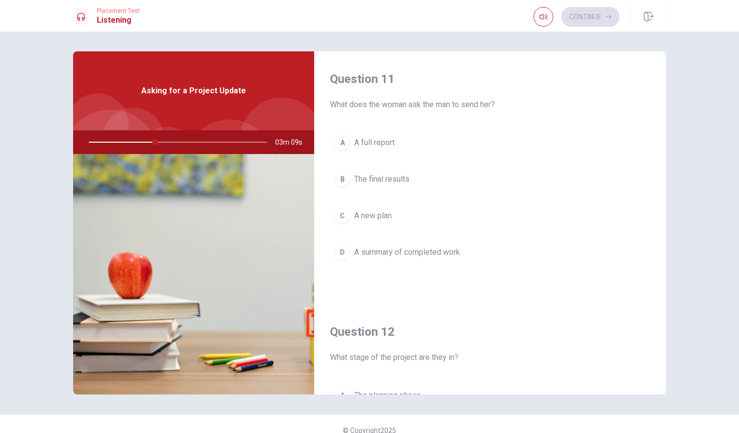
click at [382, 147] on span "A full report" at bounding box center [374, 143] width 40 height 12
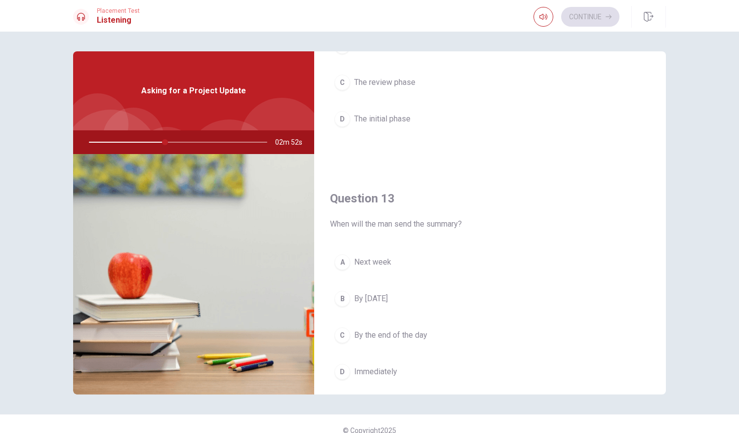
scroll to position [389, 0]
click at [420, 328] on span "By the end of the day" at bounding box center [390, 332] width 73 height 12
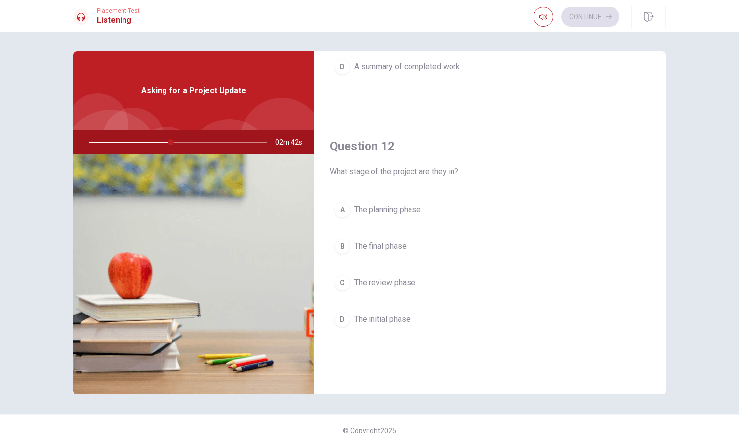
scroll to position [183, 0]
click at [404, 212] on span "The planning phase" at bounding box center [387, 213] width 67 height 12
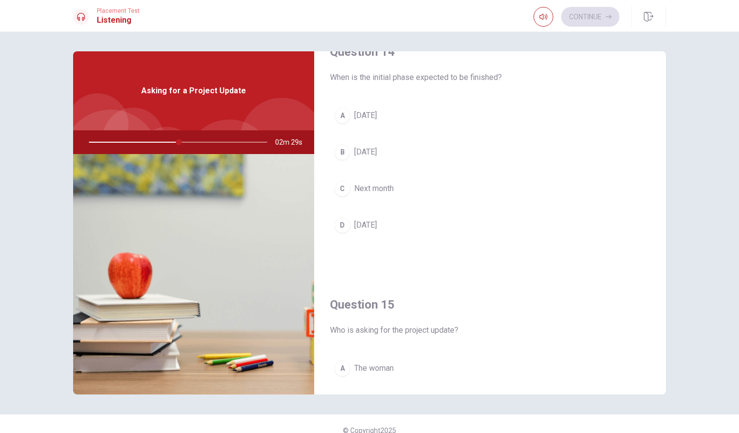
scroll to position [760, 0]
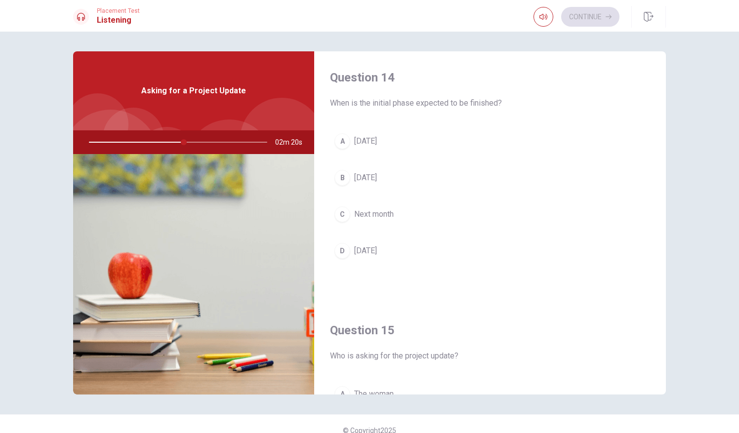
click at [377, 245] on span "[DATE]" at bounding box center [365, 251] width 23 height 12
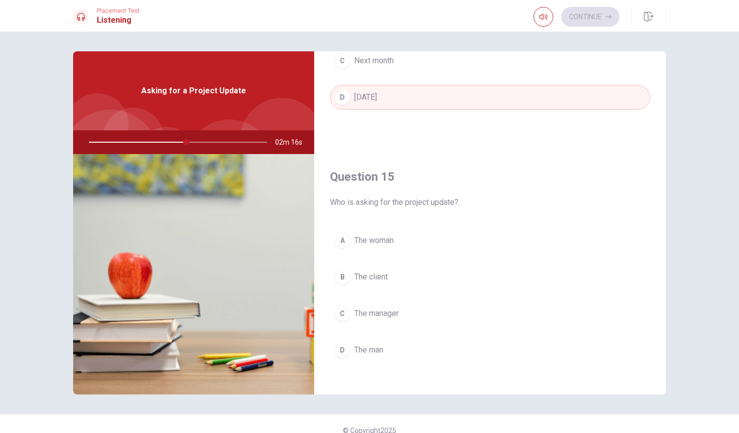
scroll to position [914, 0]
click at [367, 348] on span "The man" at bounding box center [368, 350] width 29 height 12
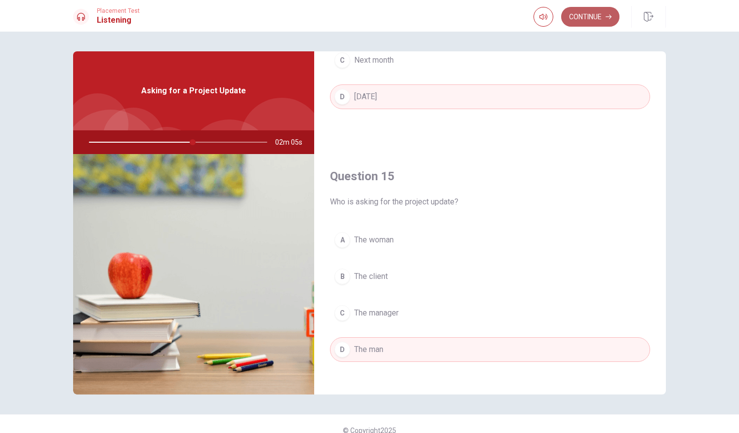
click at [593, 16] on button "Continue" at bounding box center [590, 17] width 58 height 20
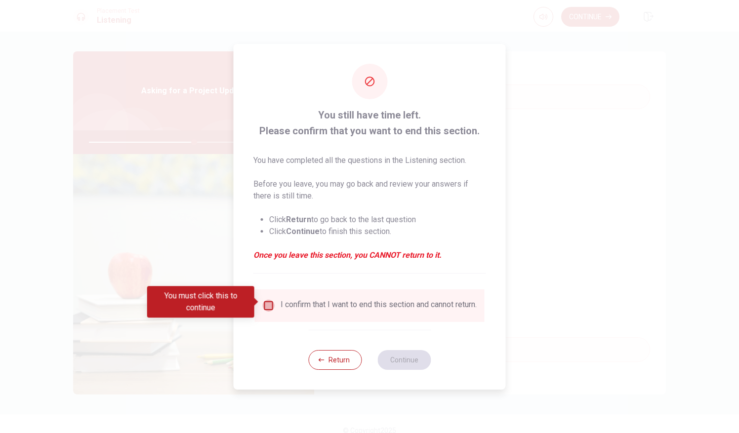
click at [272, 302] on input "You must click this to continue" at bounding box center [269, 306] width 12 height 12
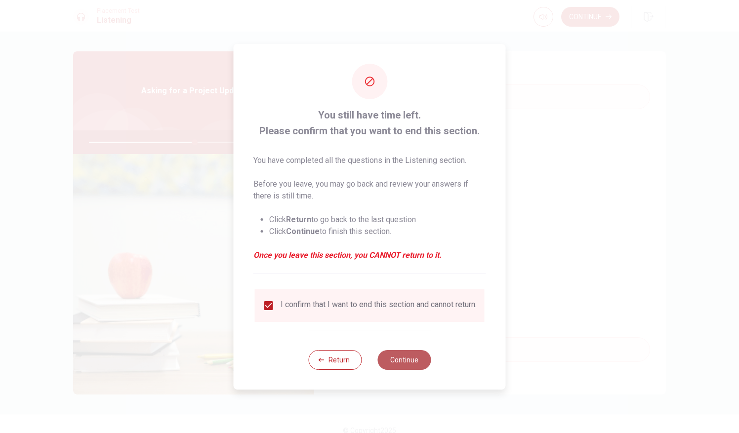
click at [418, 357] on button "Continue" at bounding box center [403, 360] width 53 height 20
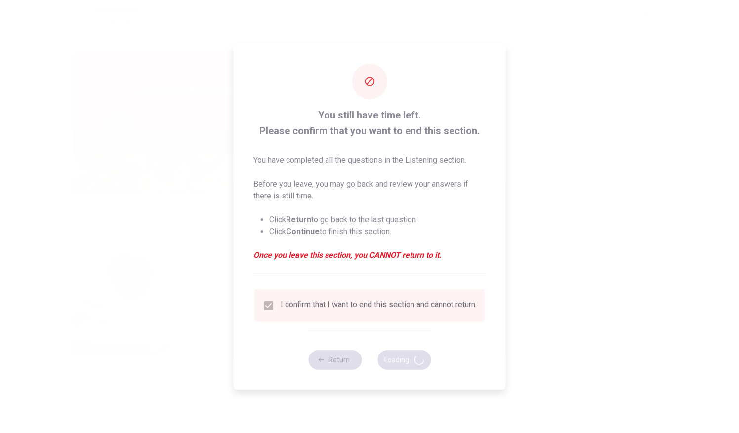
type input "61"
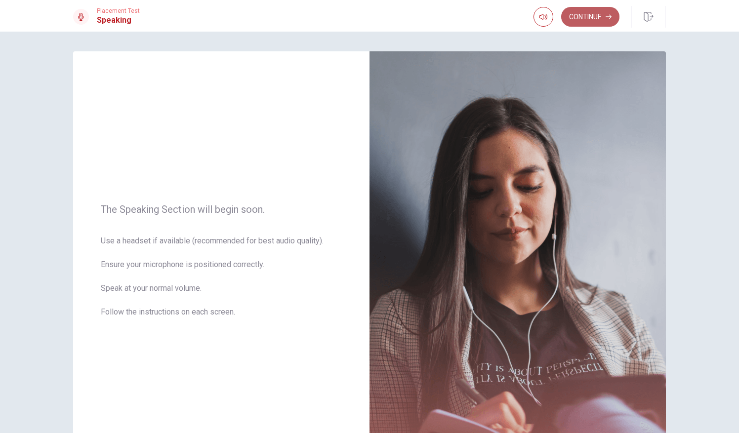
click at [601, 18] on button "Continue" at bounding box center [590, 17] width 58 height 20
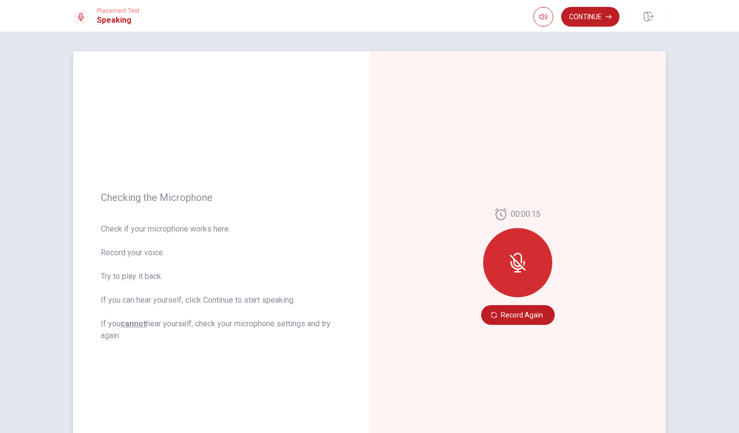
click at [507, 275] on div at bounding box center [517, 262] width 69 height 69
click at [512, 317] on button "Record Again" at bounding box center [518, 315] width 74 height 20
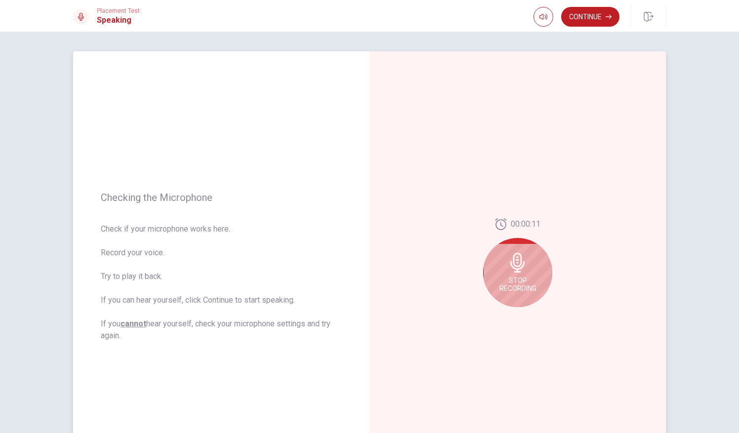
click at [534, 273] on div "Stop Recording" at bounding box center [517, 272] width 69 height 69
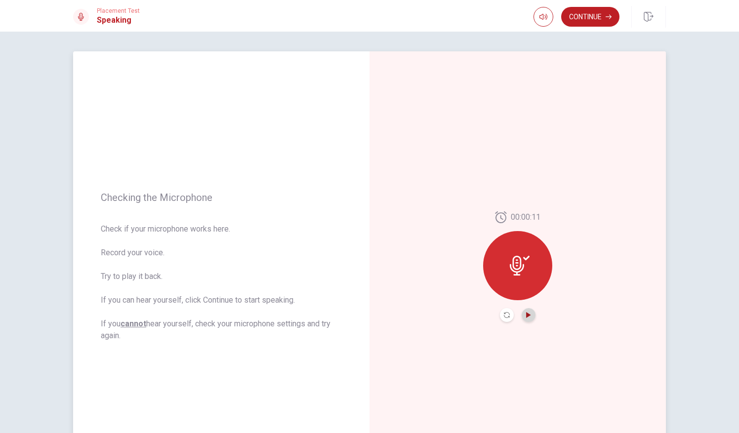
click at [527, 313] on icon "Play Audio" at bounding box center [529, 315] width 6 height 6
click at [602, 21] on button "Continue" at bounding box center [590, 17] width 58 height 20
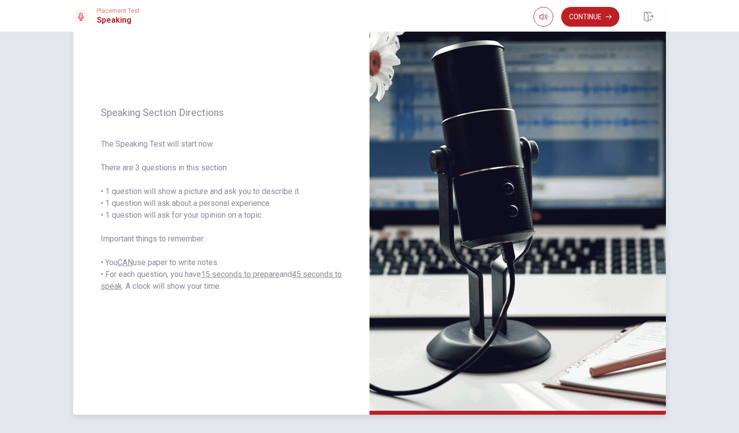
scroll to position [23, 0]
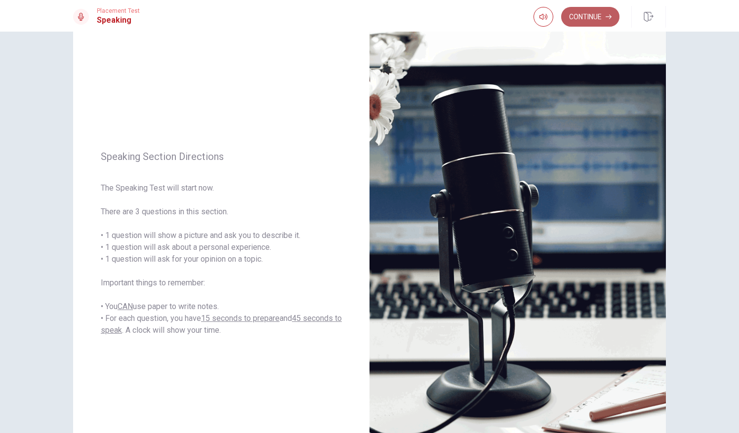
click at [600, 18] on button "Continue" at bounding box center [590, 17] width 58 height 20
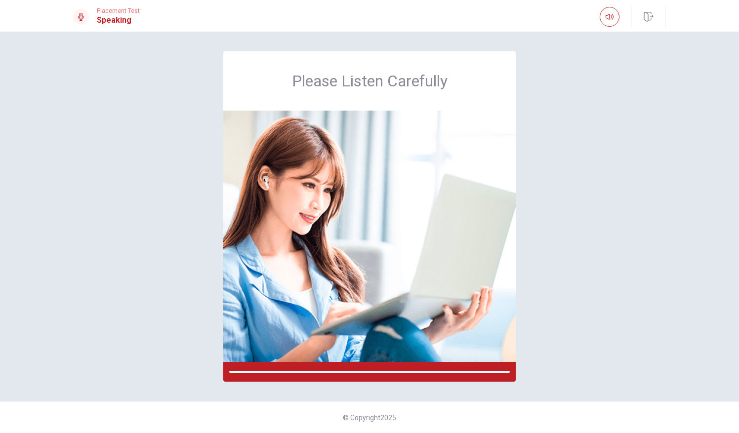
scroll to position [0, 0]
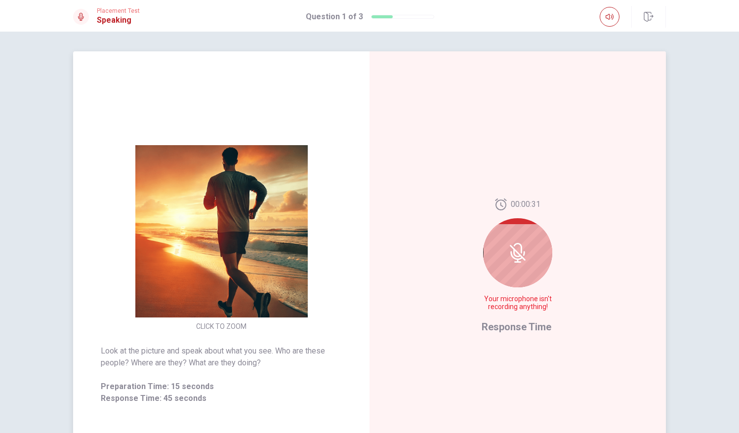
click at [517, 260] on icon at bounding box center [518, 253] width 20 height 20
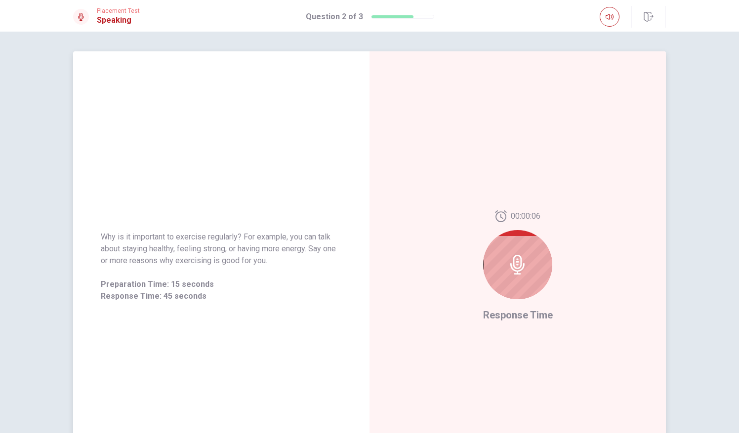
click at [531, 286] on div at bounding box center [517, 264] width 69 height 69
click at [516, 271] on icon at bounding box center [517, 265] width 14 height 20
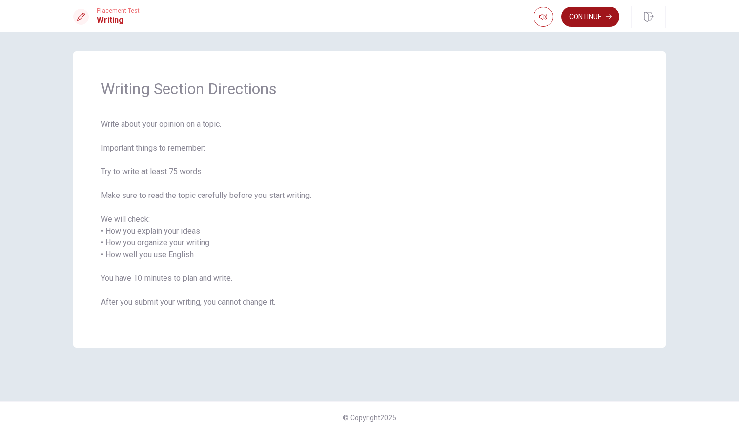
click at [596, 21] on button "Continue" at bounding box center [590, 17] width 58 height 20
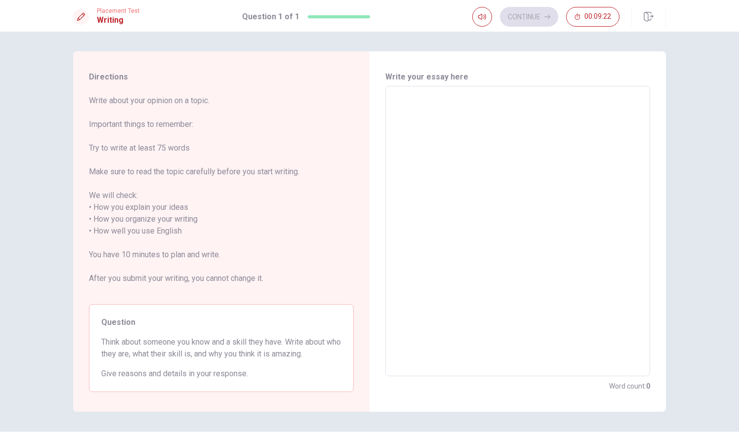
click at [487, 131] on textarea at bounding box center [517, 231] width 251 height 274
type textarea "i"
type textarea "x"
type textarea "い"
type textarea "x"
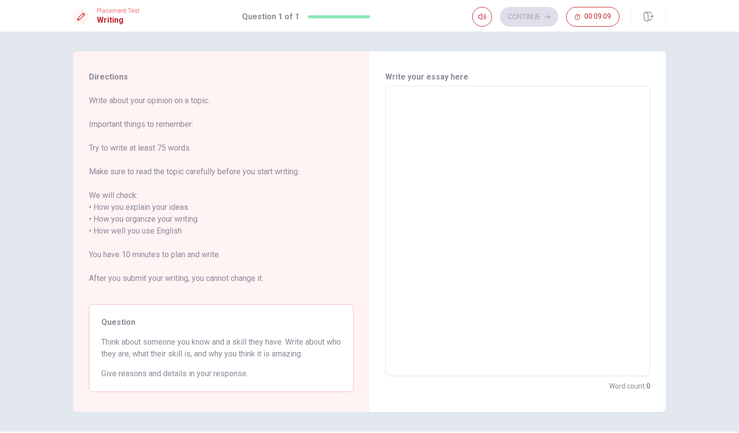
type textarea "i"
type textarea "x"
type textarea "i"
type textarea "x"
type textarea "i"
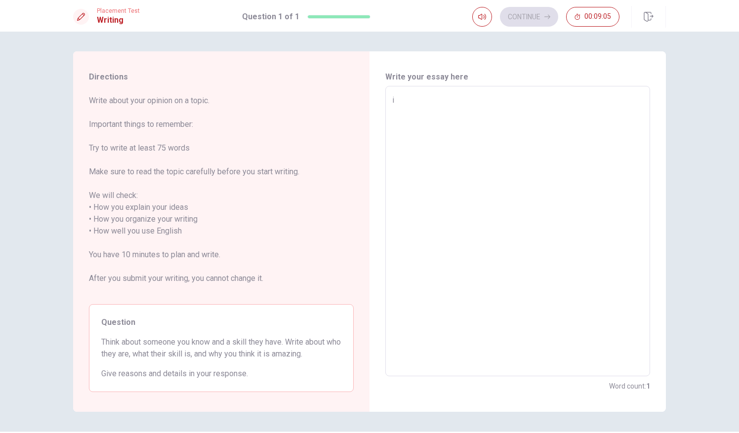
type textarea "x"
type textarea "I"
type textarea "x"
type textarea "Iw"
type textarea "x"
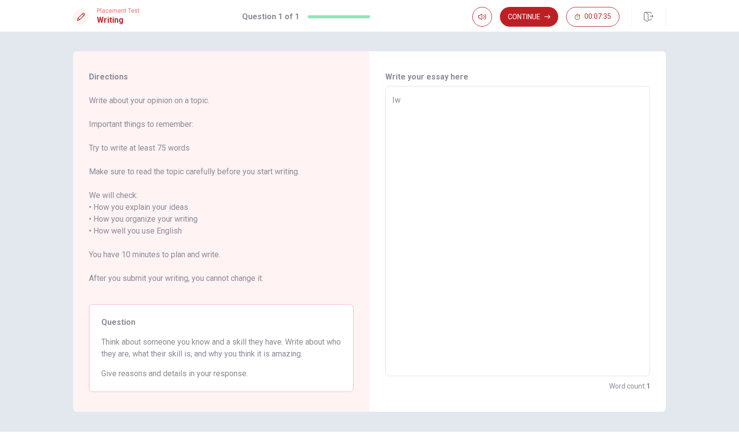
type textarea "Iwa"
type textarea "x"
type textarea "Iw"
type textarea "x"
type textarea "I"
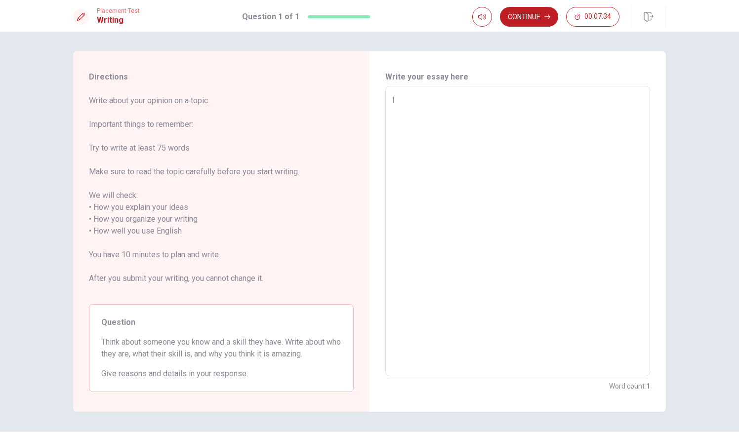
type textarea "x"
type textarea "I"
type textarea "x"
type textarea "I w"
type textarea "x"
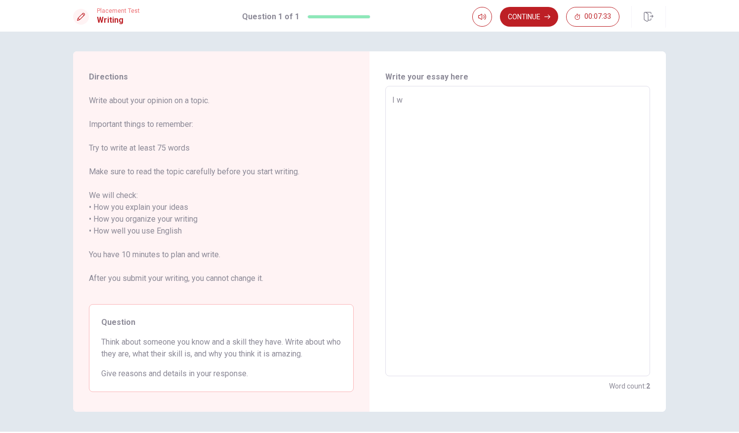
type textarea "I wa"
type textarea "x"
type textarea "I wan"
type textarea "x"
type textarea "I want"
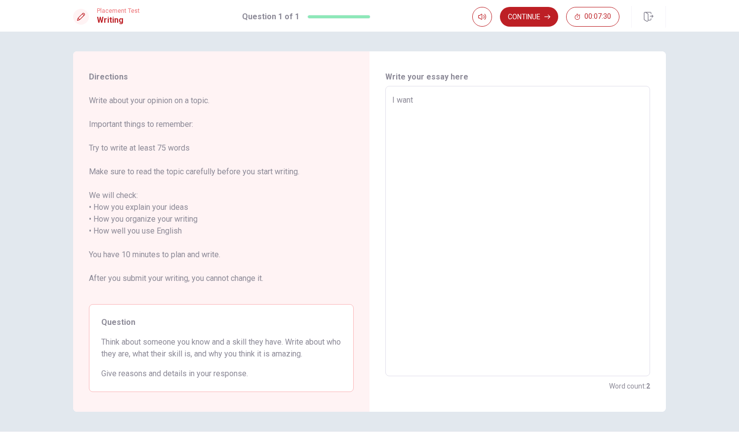
type textarea "x"
type textarea "I want"
type textarea "x"
type textarea "I want w"
type textarea "x"
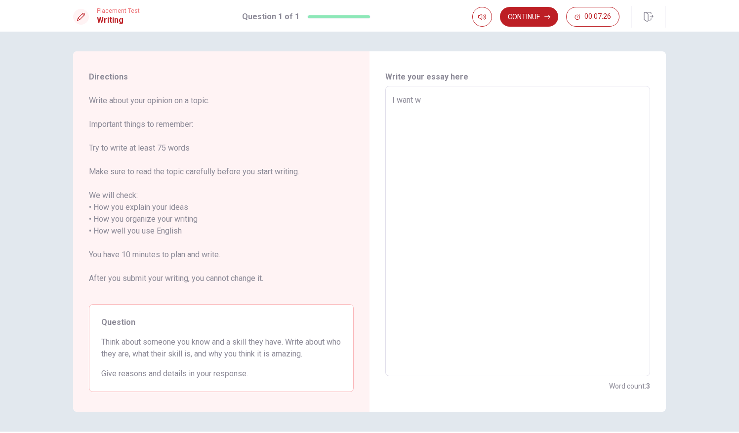
type textarea "I want wi"
type textarea "x"
type textarea "I want w"
type textarea "x"
type textarea "I want"
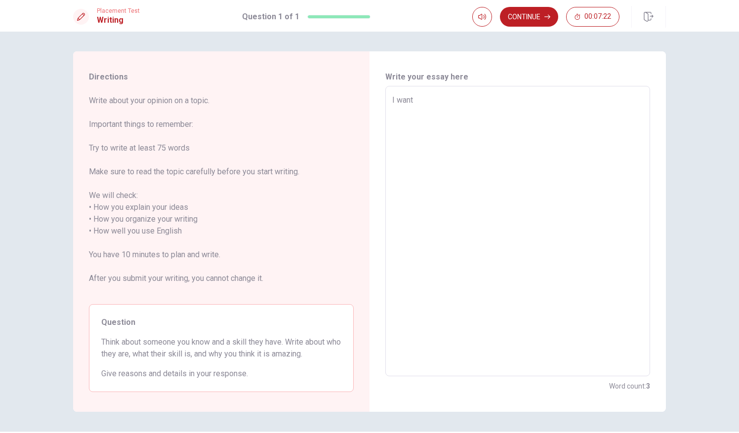
type textarea "x"
type textarea "I want w"
type textarea "x"
type textarea "I want wr"
type textarea "x"
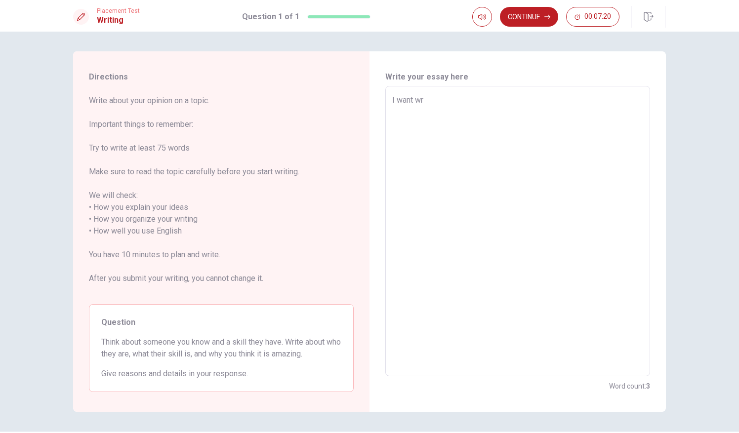
type textarea "I want wri"
type textarea "x"
type textarea "I want writ"
type textarea "x"
type textarea "I want write"
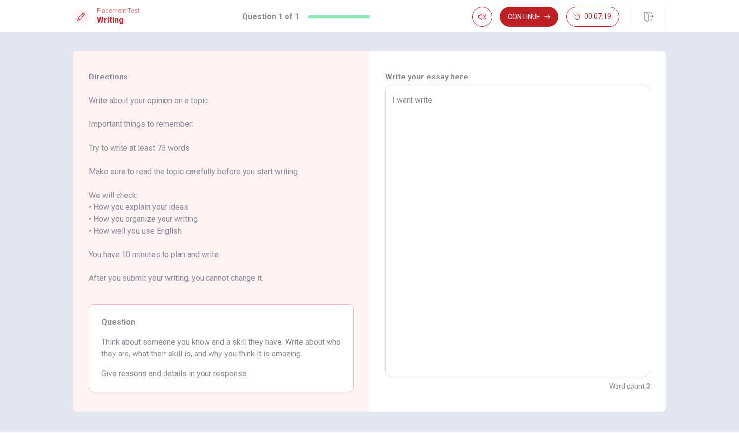
type textarea "x"
type textarea "I want write"
type textarea "x"
type textarea "I want write m"
type textarea "x"
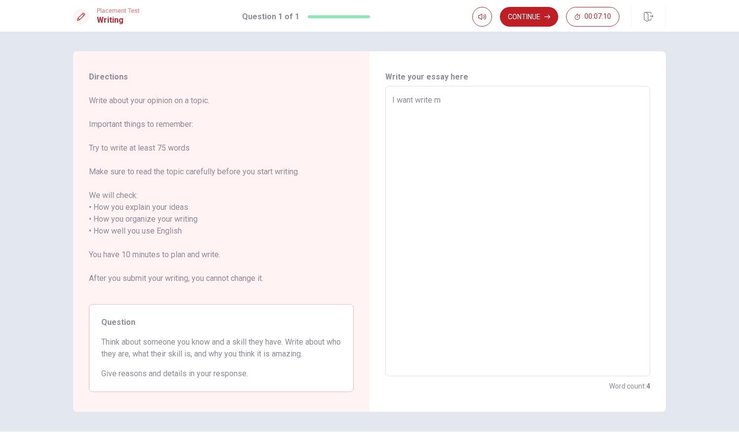
type textarea "I want write my"
type textarea "x"
type textarea "I want write my"
type textarea "x"
type textarea "I want write my f"
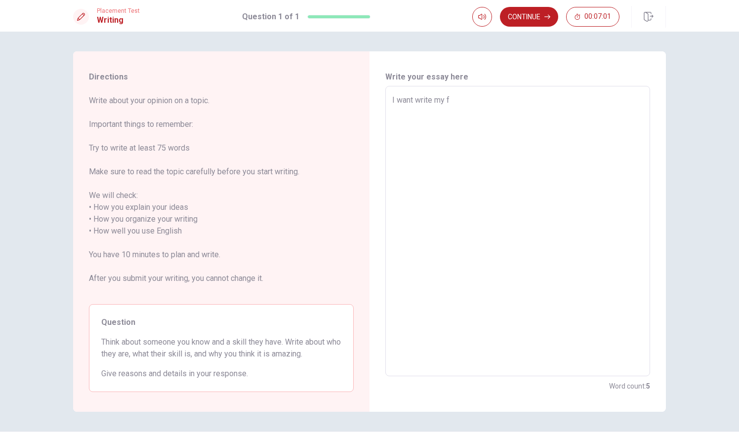
type textarea "x"
type textarea "I want write my fr"
type textarea "x"
type textarea "I want write my fri"
type textarea "x"
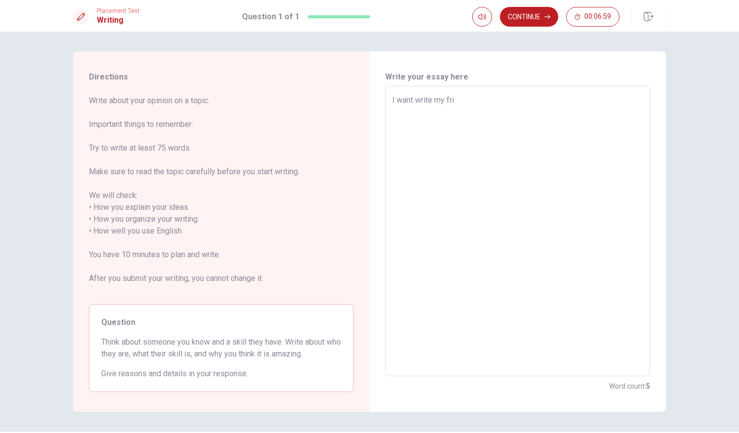
type textarea "I want write my frie"
type textarea "x"
type textarea "I want write my frien"
type textarea "x"
type textarea "I want write my friend"
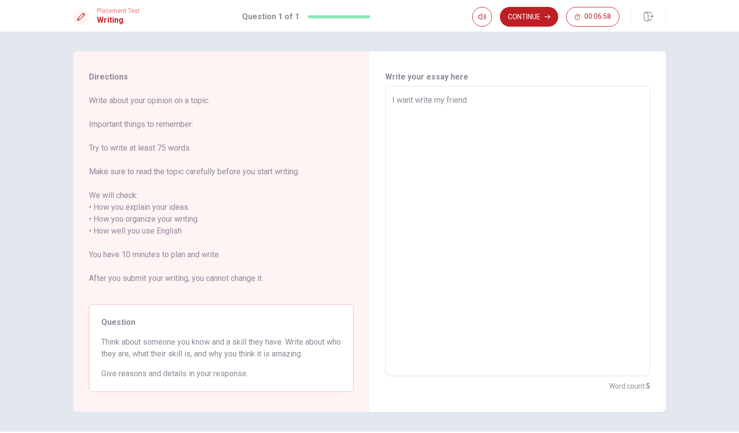
type textarea "x"
type textarea "I want write my friend"
type textarea "x"
type textarea "I want write my friend n"
type textarea "x"
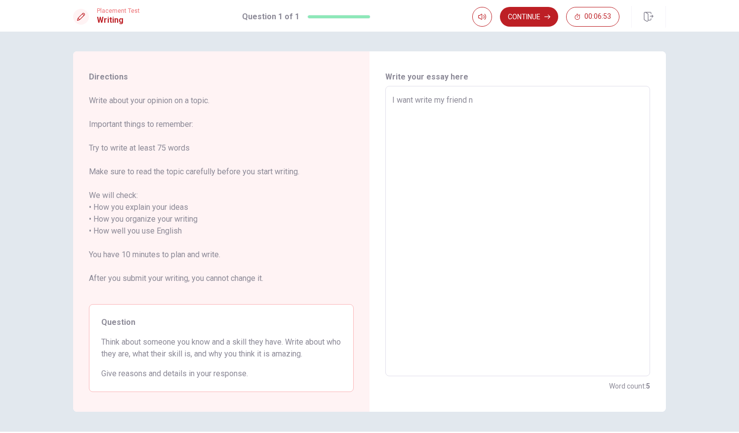
type textarea "I want write my friend na"
type textarea "x"
type textarea "I want write my friend [PERSON_NAME]"
type textarea "x"
type textarea "I want write my friend [PERSON_NAME]"
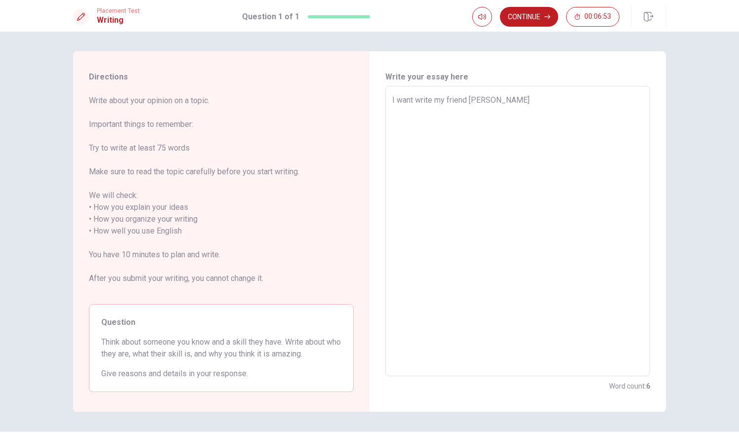
type textarea "x"
type textarea "I want write my friend [PERSON_NAME]"
type textarea "x"
type textarea "I want write my friend [PERSON_NAME]"
type textarea "x"
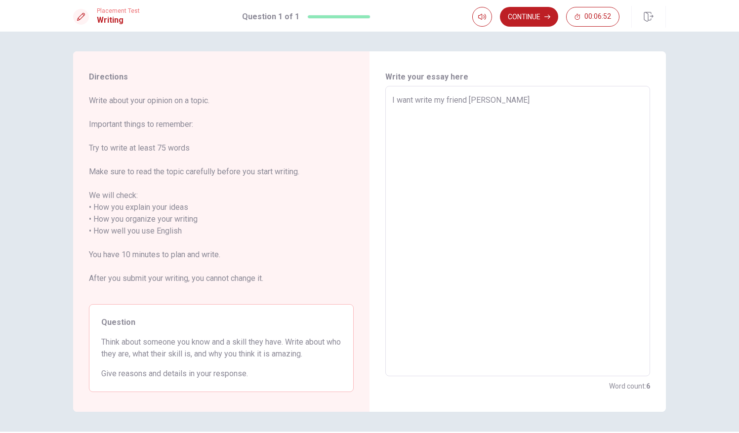
type textarea "I want write my friend [PERSON_NAME]"
type textarea "x"
type textarea "I want write my friend [PERSON_NAME] ."
type textarea "x"
type textarea "I want write my friend [PERSON_NAME] .s"
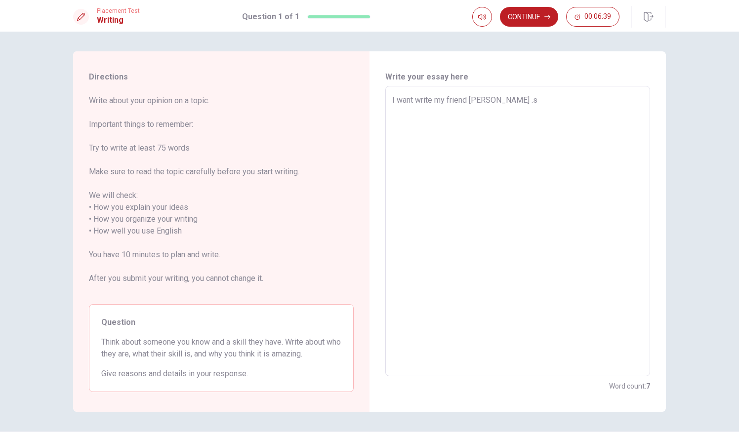
type textarea "x"
type textarea "I want write my friend [PERSON_NAME] .sh"
type textarea "x"
type textarea "I want write my friend [PERSON_NAME] .sha"
type textarea "x"
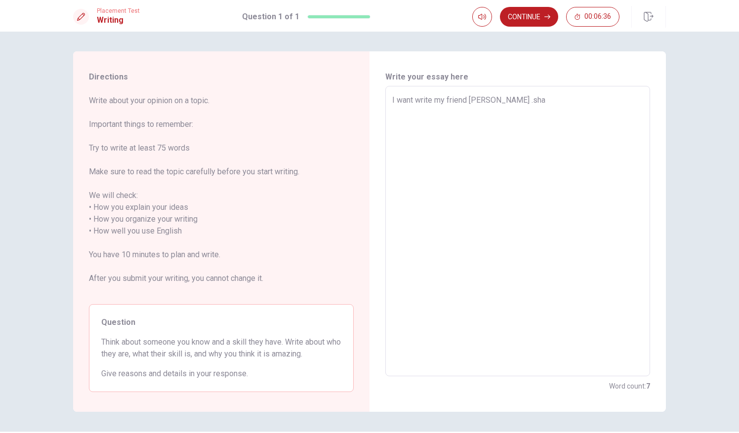
type textarea "I want write my friend [PERSON_NAME] .sh"
type textarea "x"
type textarea "I want write my friend [PERSON_NAME] .s"
type textarea "x"
type textarea "I want write my friend [PERSON_NAME] ."
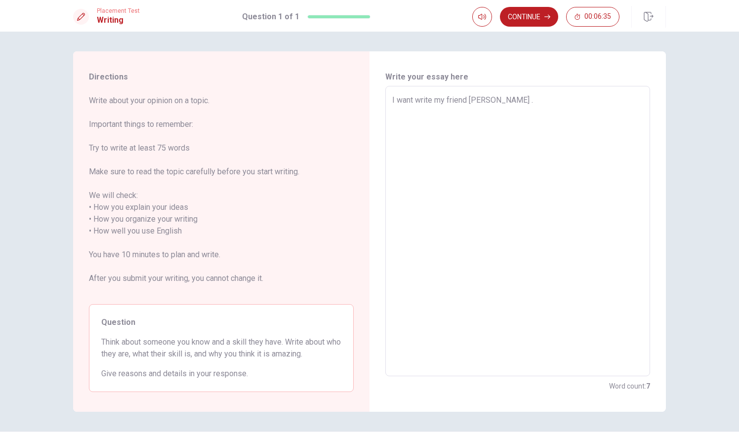
type textarea "x"
type textarea "I want write my friend [PERSON_NAME] .s"
type textarea "x"
type textarea "I want write my friend [PERSON_NAME] .sh"
type textarea "x"
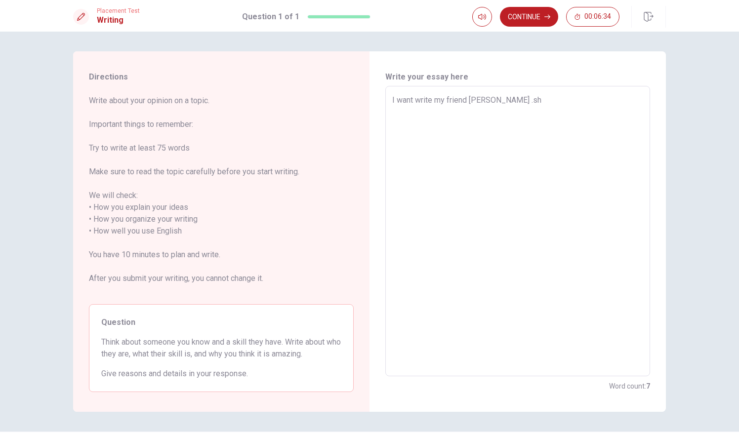
type textarea "I want write my friend [PERSON_NAME] .she"
type textarea "x"
type textarea "I want write my friend [PERSON_NAME] .she"
type textarea "x"
type textarea "I want write my friend [PERSON_NAME] .she i"
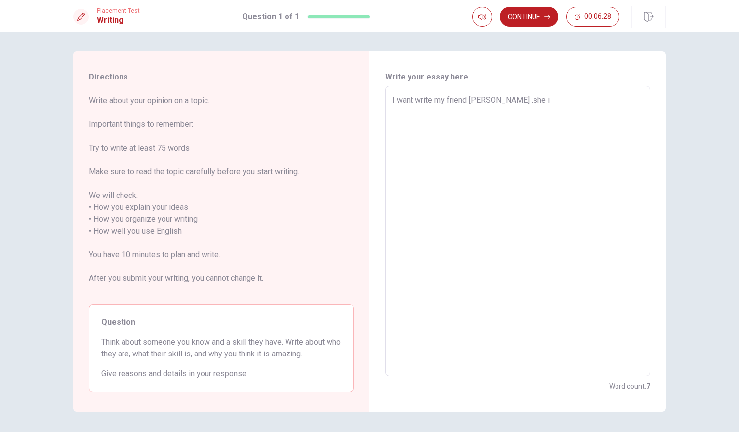
type textarea "x"
type textarea "I want write my friend [PERSON_NAME] .she is"
type textarea "x"
type textarea "I want write my friend [PERSON_NAME] .she is"
type textarea "x"
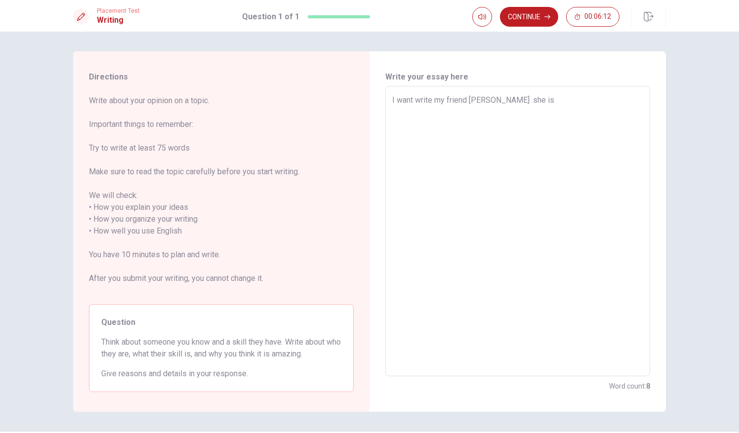
type textarea "I want write my friend [PERSON_NAME] .she is v"
type textarea "x"
type textarea "I want write my friend [PERSON_NAME] .she is ve"
type textarea "x"
type textarea "I want write my friend [PERSON_NAME] .she is ver"
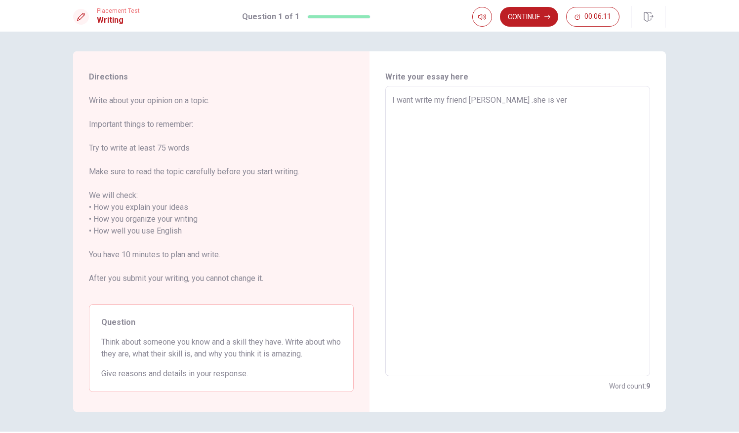
type textarea "x"
type textarea "I want write my friend [PERSON_NAME] .she is very"
type textarea "x"
type textarea "I want write my friend [PERSON_NAME] .she is very"
type textarea "x"
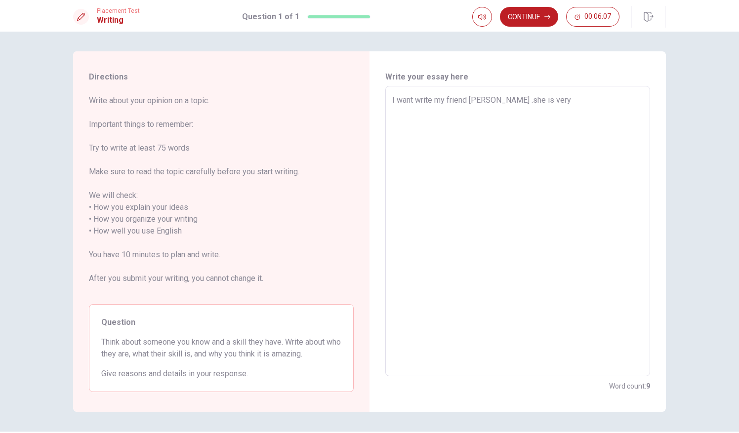
type textarea "I want write my friend [PERSON_NAME] .she is very g"
type textarea "x"
type textarea "I want write my friend [PERSON_NAME] .she is very go"
type textarea "x"
type textarea "I want write my friend [PERSON_NAME] .she is very goo"
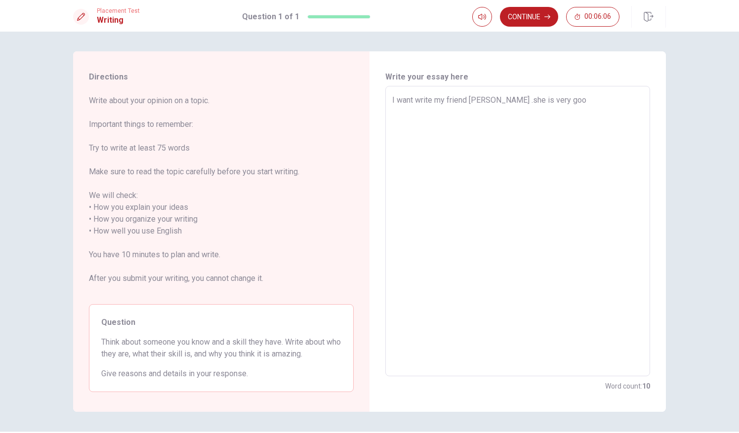
type textarea "x"
type textarea "I want write my friend [PERSON_NAME] .she is very goog"
type textarea "x"
type textarea "I want write my friend [PERSON_NAME] .she is very goog"
type textarea "x"
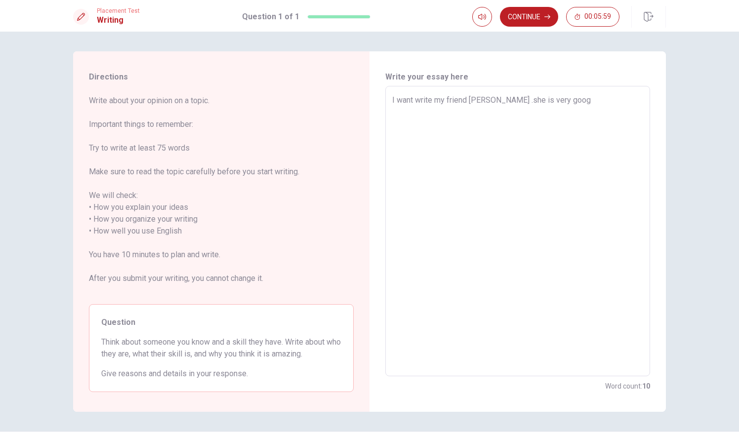
type textarea "I want write my friend [PERSON_NAME] .she is very goog d"
type textarea "x"
type textarea "I want write my friend [PERSON_NAME] .she is very goog da"
type textarea "x"
type textarea "I want write my friend [PERSON_NAME] .she is very goog [PERSON_NAME]"
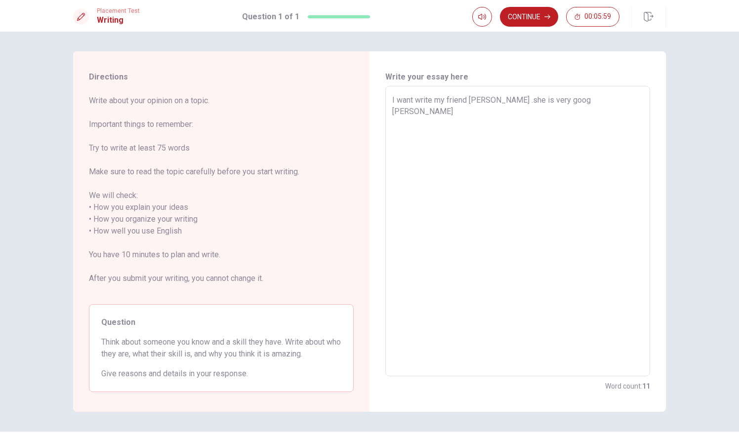
type textarea "x"
type textarea "I want write my friend [PERSON_NAME] .she is very goog dann"
type textarea "x"
type textarea "I want write my friend [PERSON_NAME] .she is very goog [PERSON_NAME]"
type textarea "x"
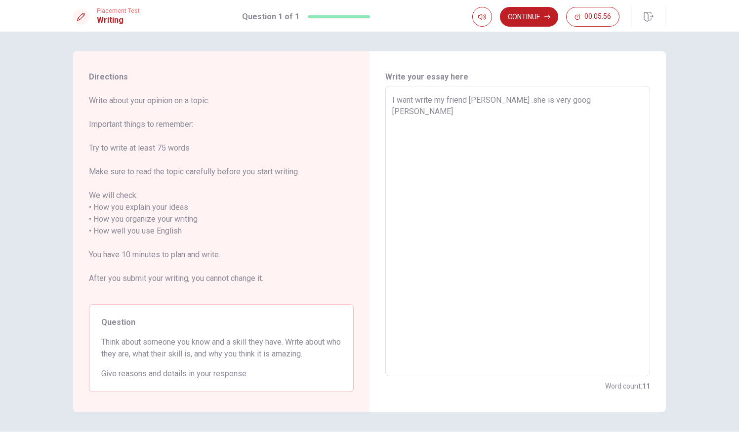
type textarea "I want write my friend [PERSON_NAME] .she is very goog danc"
type textarea "x"
type textarea "I want write my friend [PERSON_NAME] .she is very goog danci"
type textarea "x"
type textarea "I want write my friend [PERSON_NAME] .she is very goog dancin"
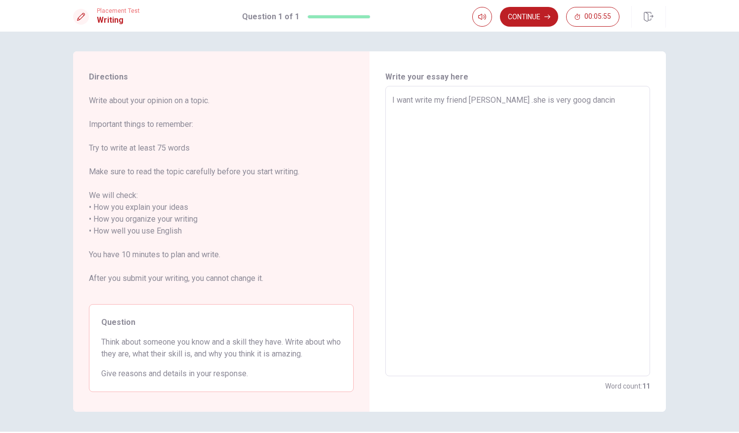
type textarea "x"
type textarea "I want write my friend [PERSON_NAME] .she is very goog dancinn"
type textarea "x"
type textarea "I want write my friend [PERSON_NAME] .she is very goog dancinnd"
type textarea "x"
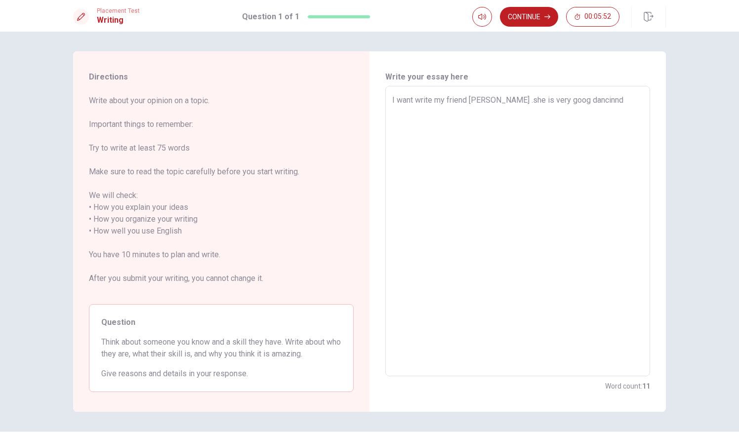
type textarea "I want write my friend [PERSON_NAME] .she is very goog dancinnd."
type textarea "x"
type textarea "I want write my friend [PERSON_NAME] .she is very goog dancinnd"
type textarea "x"
type textarea "I want write my friend [PERSON_NAME] .she is very goog dancinn"
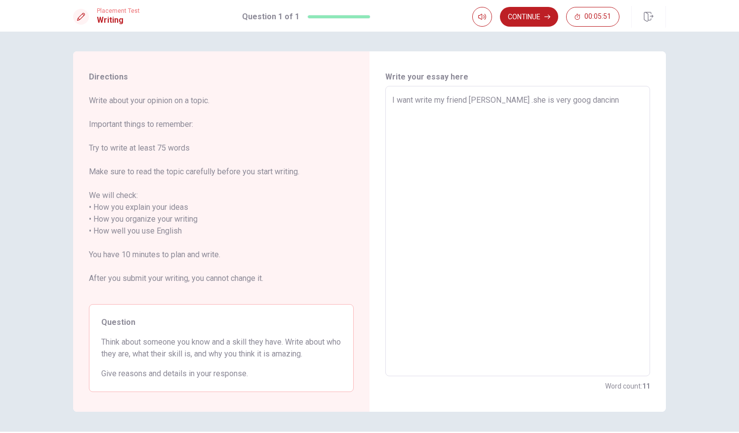
type textarea "x"
type textarea "I want write my friend [PERSON_NAME] .she is very goog dancinng"
type textarea "x"
type textarea "I want write my friend [PERSON_NAME] .she is very goog dancinng."
type textarea "x"
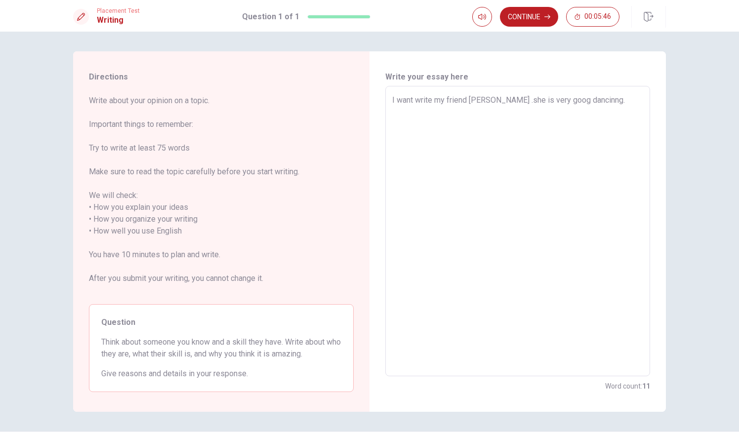
type textarea "I want write my friend [PERSON_NAME] .she is very goog dancinng"
type textarea "x"
type textarea "I want write my friend [PERSON_NAME] .she is very goog dancinn"
type textarea "x"
type textarea "I want write my friend [PERSON_NAME] .she is very goog dancin"
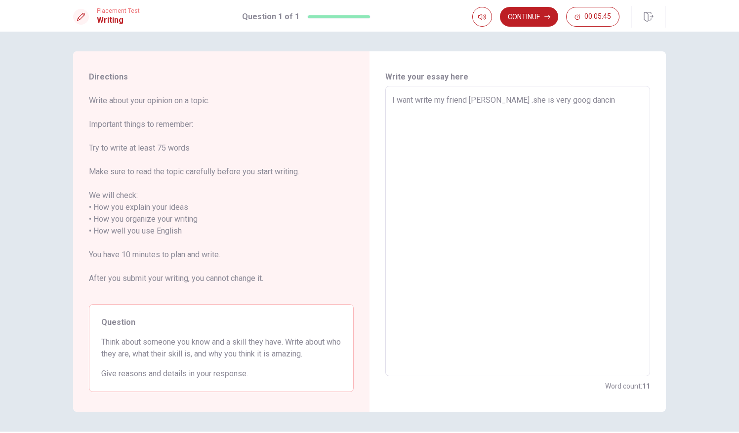
type textarea "x"
type textarea "I want write my friend [PERSON_NAME] .she is very goog dancing"
type textarea "x"
type textarea "I want write my friend [PERSON_NAME] .she is very goog dancing."
type textarea "x"
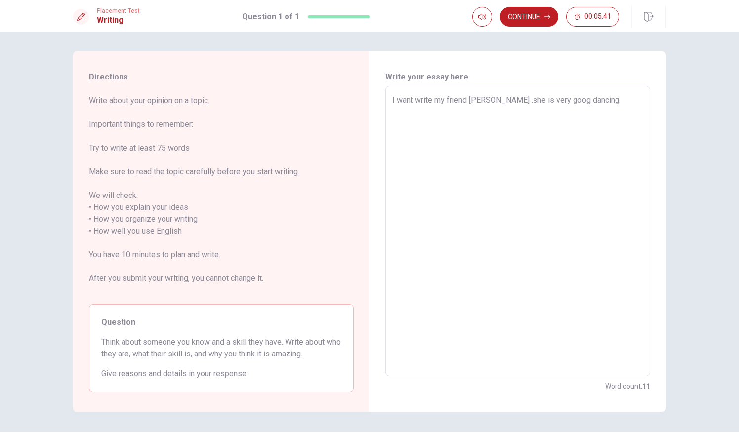
type textarea "I want write my friend [PERSON_NAME] .she is very goog dancing."
type textarea "x"
type textarea "I want write my friend [PERSON_NAME] .she is very goog dancing. B"
type textarea "x"
type textarea "I want write my friend [PERSON_NAME] .she is very goog dancing. Bc"
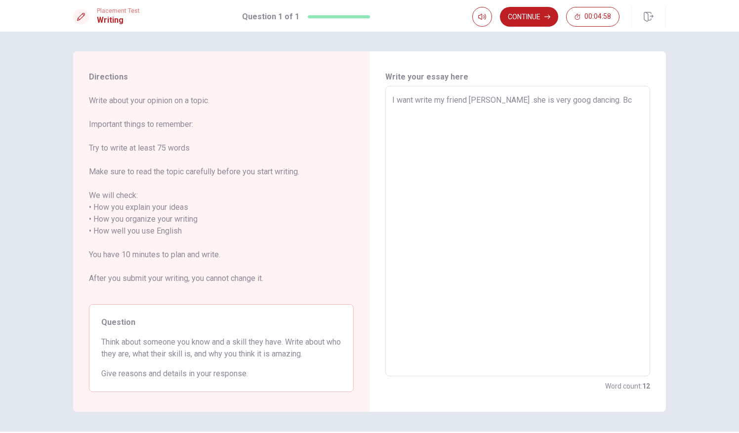
type textarea "x"
type textarea "I want write my friend [PERSON_NAME] .she is very goog dancing. Bca"
type textarea "x"
type textarea "I want write my friend [PERSON_NAME] .she is very goog dancing. Bcau"
type textarea "x"
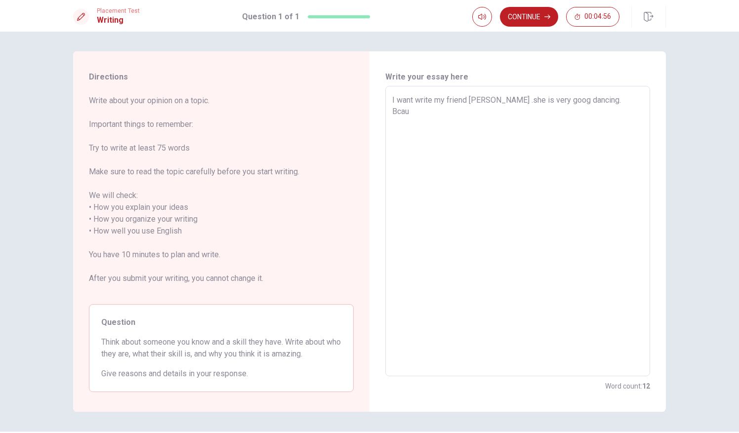
type textarea "I want write my friend [PERSON_NAME] .she is very goog dancing. Bcaus"
type textarea "x"
type textarea "I want write my friend [PERSON_NAME] .she is very goog dancing. Bcause"
type textarea "x"
type textarea "I want write my friend [PERSON_NAME] .she is very goog dancing. Bcause"
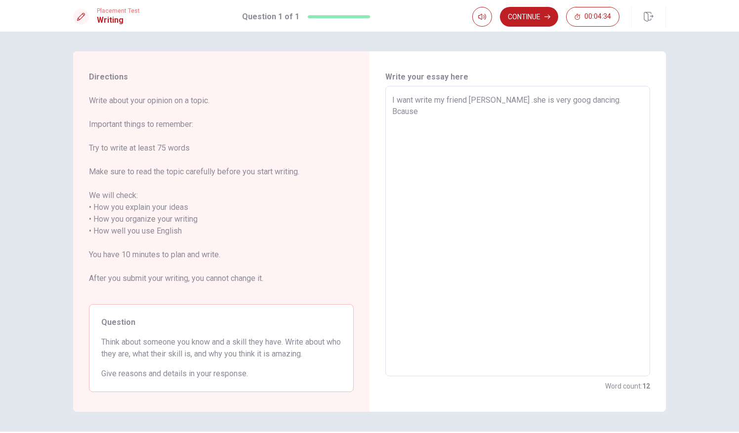
type textarea "x"
type textarea "I want write my friend [PERSON_NAME] .she is very goog dancing. Bcause s"
type textarea "x"
type textarea "I want write my friend [PERSON_NAME] .she is very goog dancing. Bcause sh"
type textarea "x"
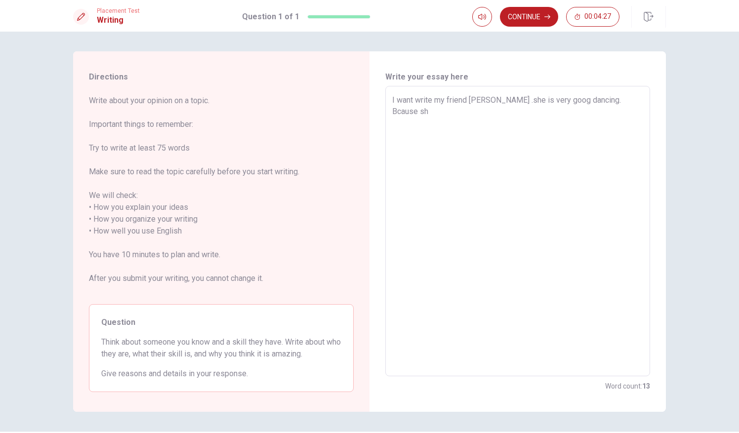
type textarea "I want write my friend [PERSON_NAME] .she is very goog dancing. Bcause she"
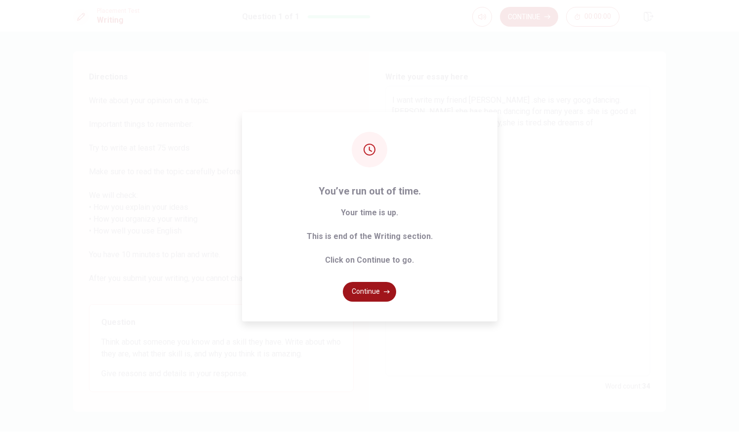
click at [393, 286] on button "Continue" at bounding box center [369, 292] width 53 height 20
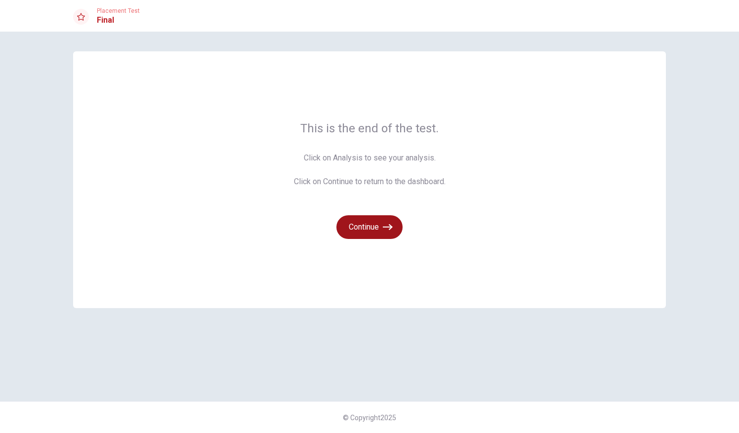
click at [383, 234] on button "Continue" at bounding box center [369, 227] width 66 height 24
